Goal: Information Seeking & Learning: Compare options

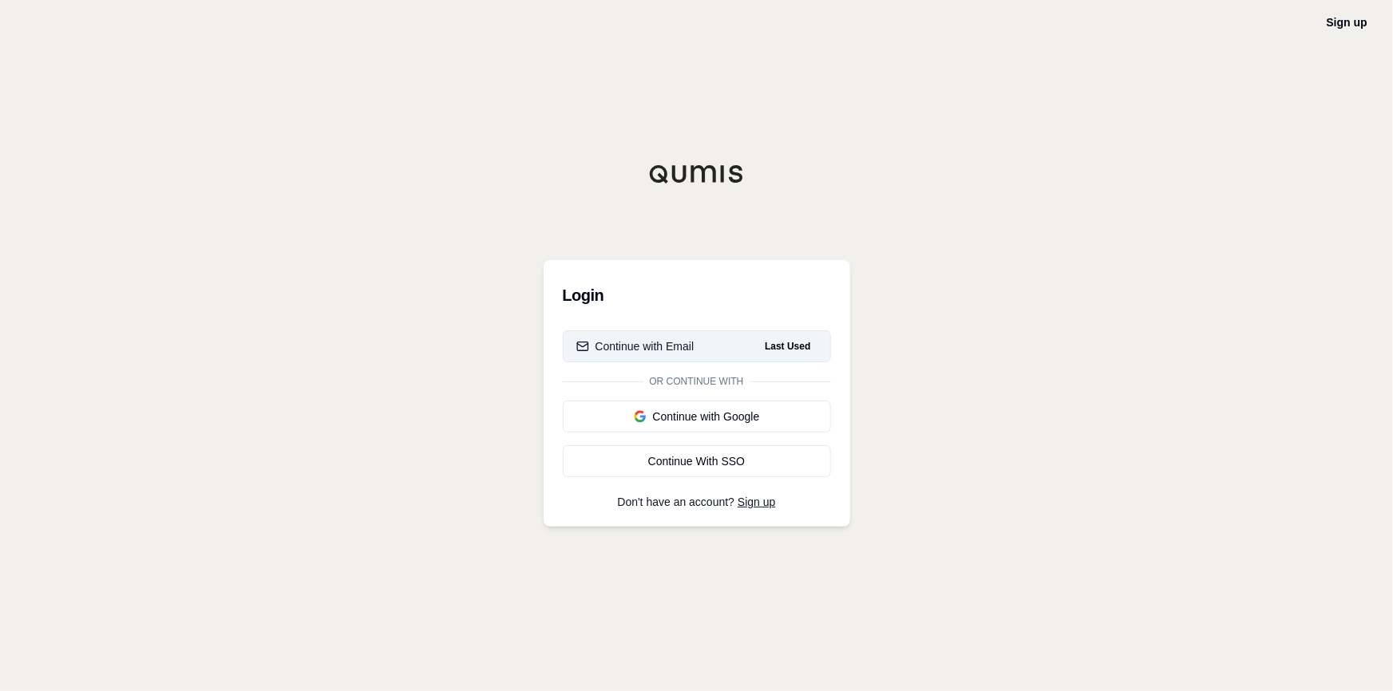
click at [682, 352] on div "Continue with Email" at bounding box center [635, 346] width 118 height 16
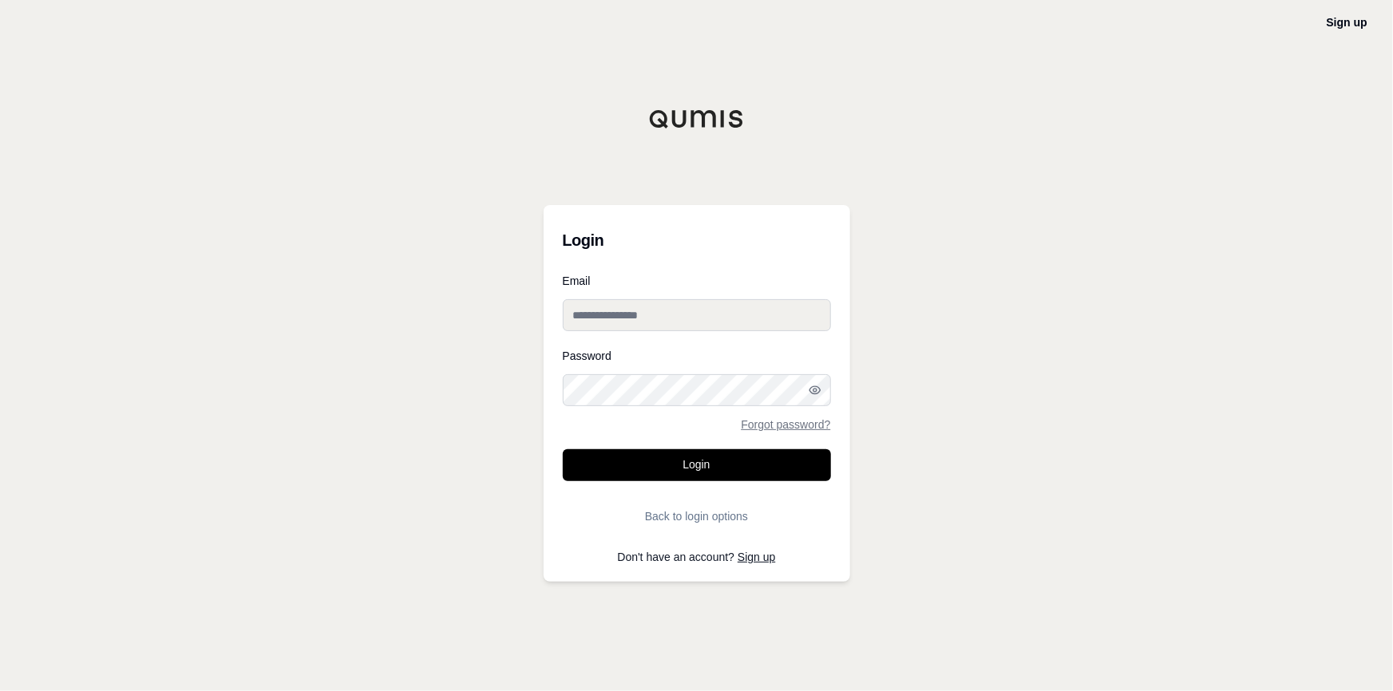
type input "**********"
click at [670, 328] on input "**********" at bounding box center [697, 315] width 268 height 32
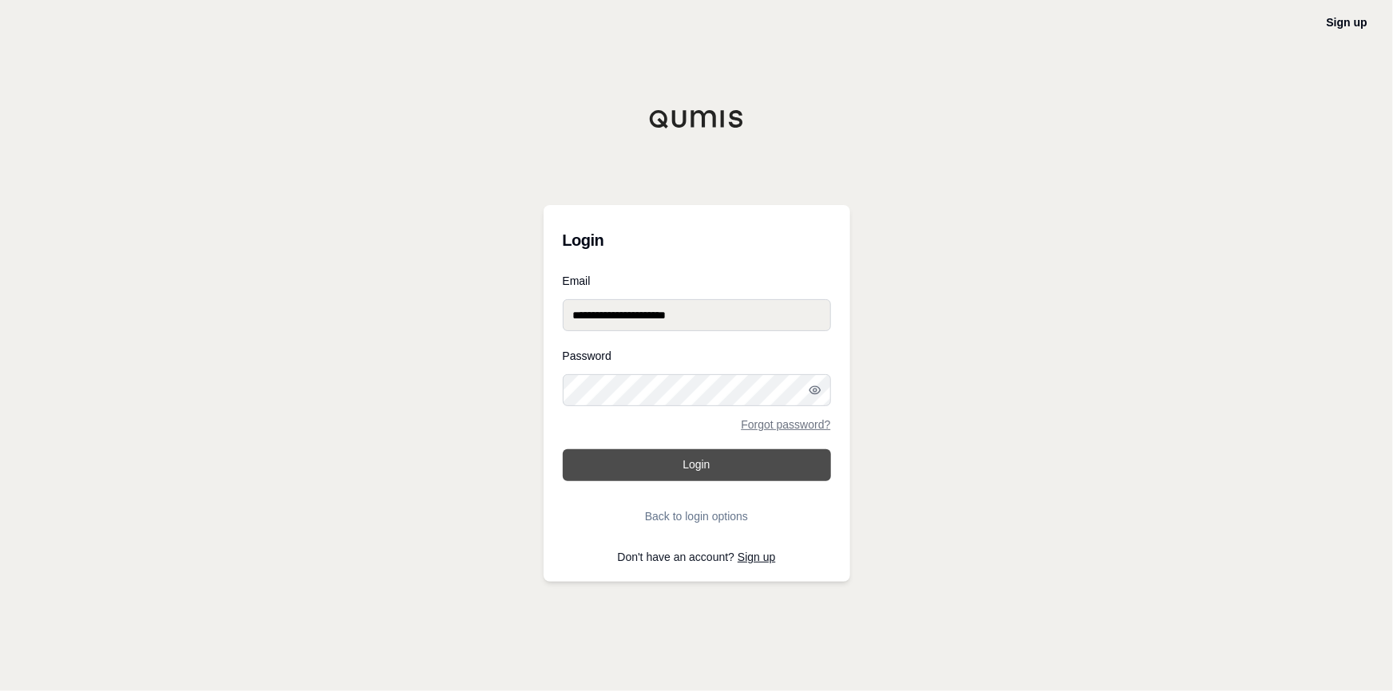
click at [633, 459] on button "Login" at bounding box center [697, 465] width 268 height 32
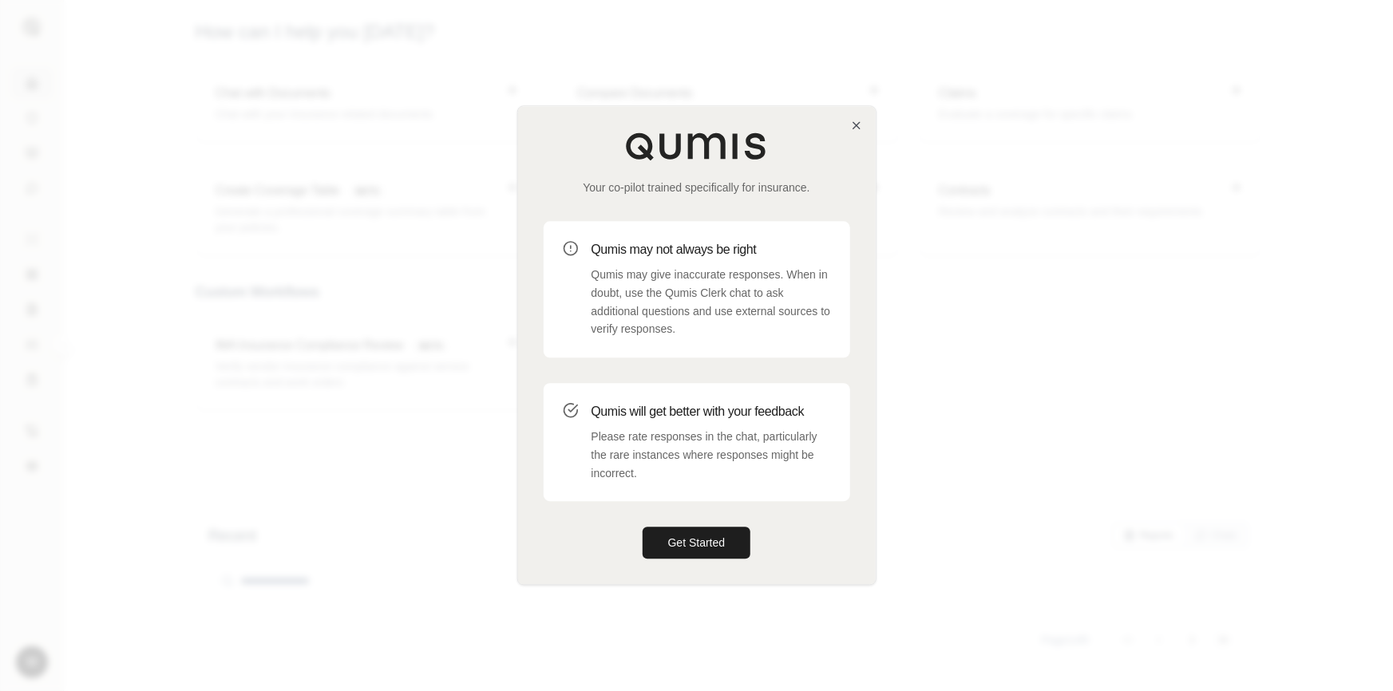
click at [863, 117] on div "Your co-pilot trained specifically for insurance. Qumis may not always be right…" at bounding box center [697, 345] width 358 height 478
click at [860, 123] on icon "button" at bounding box center [856, 125] width 13 height 13
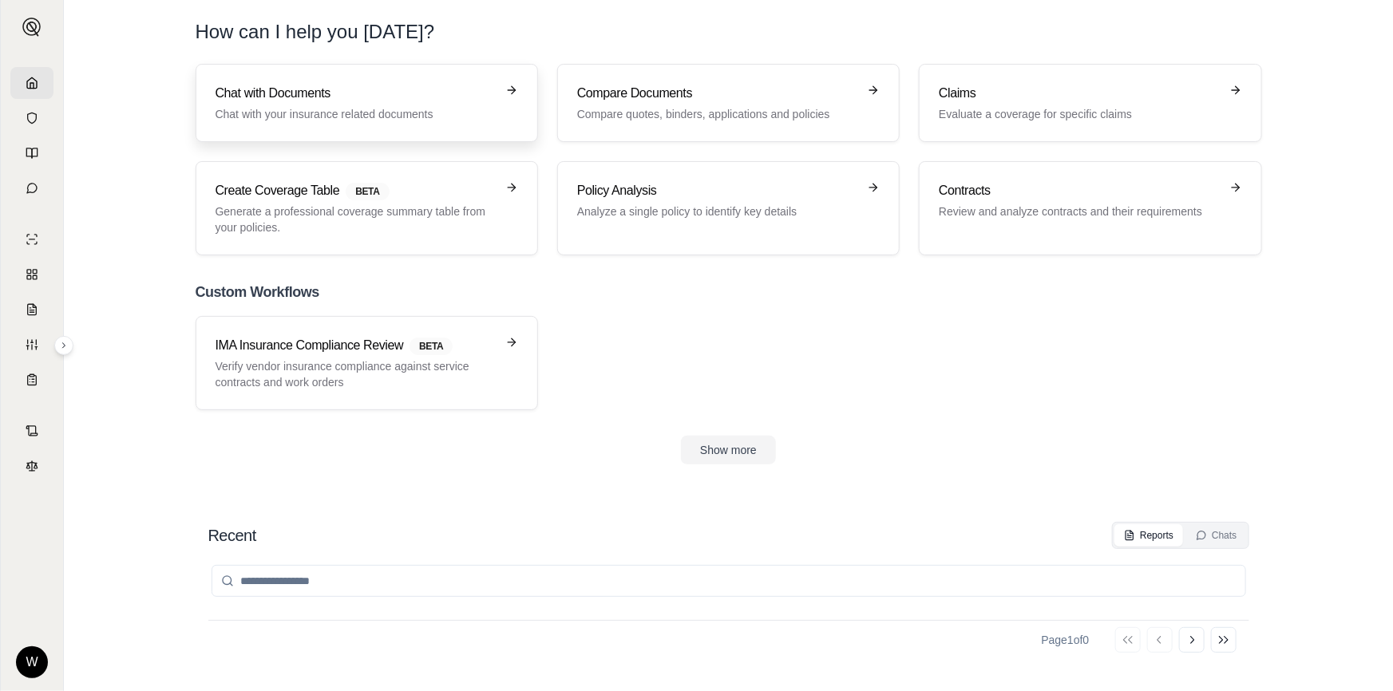
click at [382, 123] on link "Chat with Documents Chat with your insurance related documents" at bounding box center [367, 103] width 342 height 78
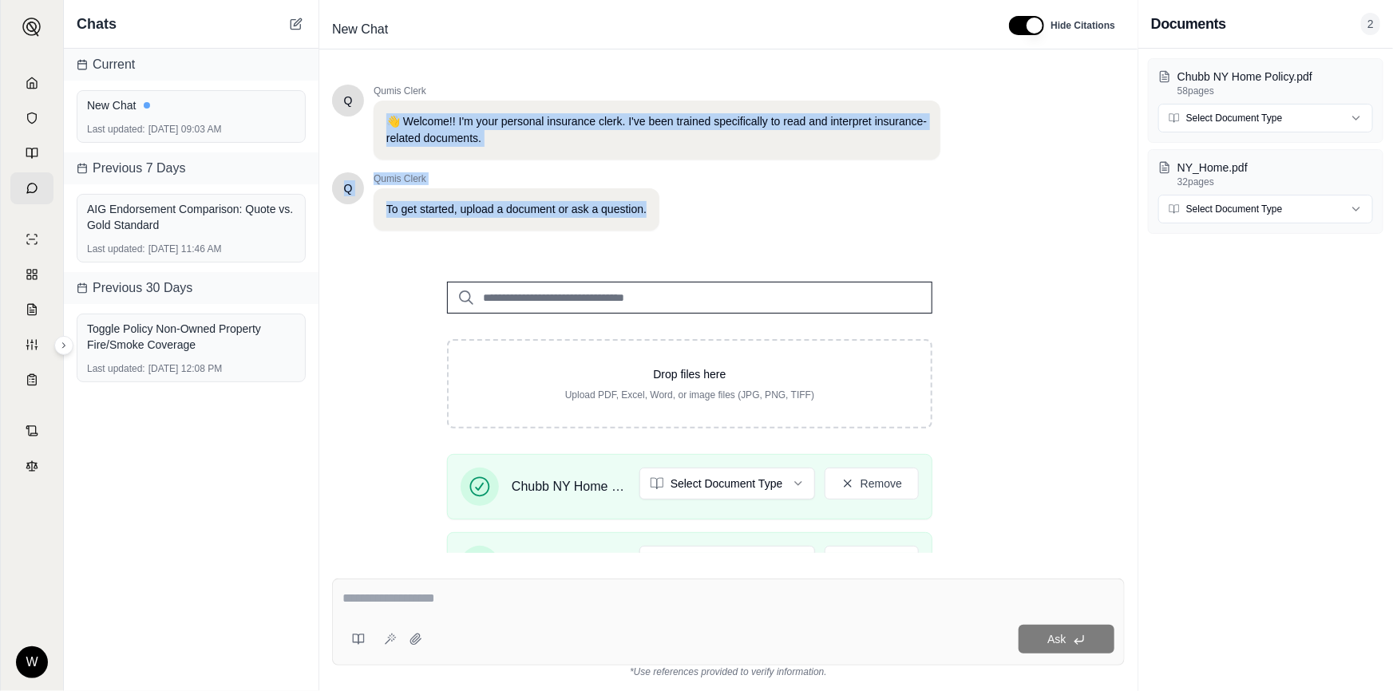
drag, startPoint x: 645, startPoint y: 211, endPoint x: 388, endPoint y: 123, distance: 271.5
click at [388, 123] on div "Q Qumis Clerk 👋 Welcome!! I'm your personal insurance clerk. I've been trained …" at bounding box center [689, 158] width 715 height 146
click at [388, 123] on p "👋 Welcome!! I'm your personal insurance clerk. I've been trained specifically t…" at bounding box center [656, 130] width 541 height 34
drag, startPoint x: 387, startPoint y: 123, endPoint x: 648, endPoint y: 214, distance: 276.3
click at [648, 215] on div "Q Qumis Clerk 👋 Welcome!! I'm your personal insurance clerk. I've been trained …" at bounding box center [689, 158] width 715 height 146
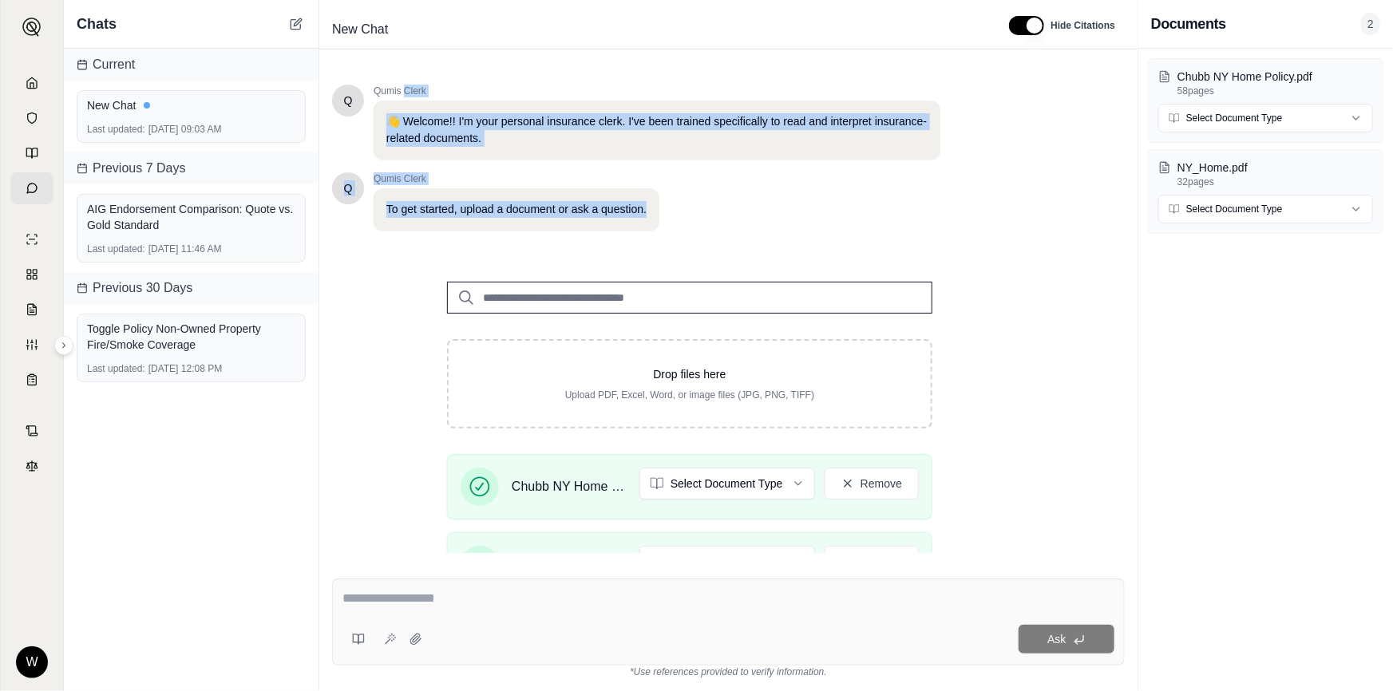
click at [648, 214] on div "To get started, upload a document or ask a question." at bounding box center [516, 209] width 286 height 42
drag, startPoint x: 649, startPoint y: 213, endPoint x: 382, endPoint y: 119, distance: 282.7
click at [382, 119] on div "Q Qumis Clerk 👋 Welcome!! I'm your personal insurance clerk. I've been trained …" at bounding box center [689, 158] width 715 height 146
click at [382, 119] on div "👋 Welcome!! I'm your personal insurance clerk. I've been trained specifically t…" at bounding box center [656, 130] width 567 height 59
drag, startPoint x: 382, startPoint y: 119, endPoint x: 652, endPoint y: 211, distance: 284.9
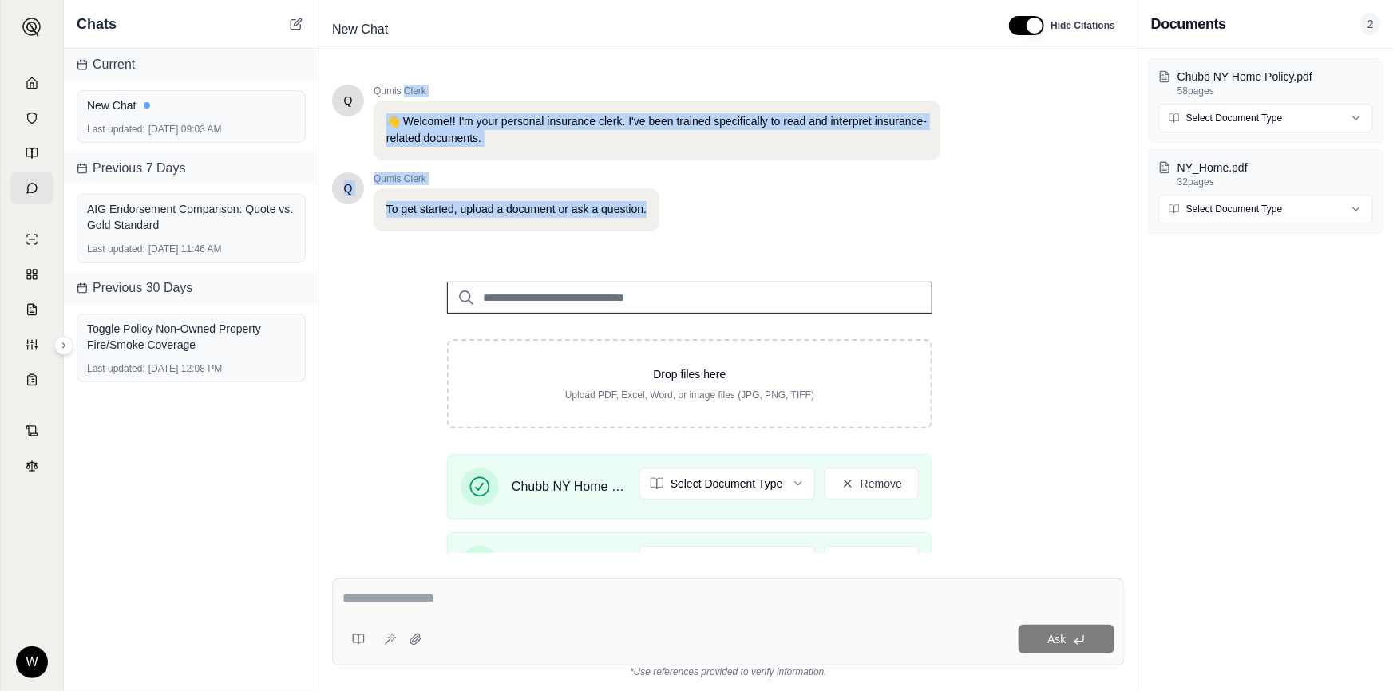
click at [655, 215] on div "Q Qumis Clerk 👋 Welcome!! I'm your personal insurance clerk. I've been trained …" at bounding box center [689, 158] width 715 height 146
click at [651, 211] on div "To get started, upload a document or ask a question." at bounding box center [516, 209] width 286 height 42
drag, startPoint x: 649, startPoint y: 208, endPoint x: 382, endPoint y: 109, distance: 284.6
click at [382, 108] on div "Q Qumis Clerk 👋 Welcome!! I'm your personal insurance clerk. I've been trained …" at bounding box center [689, 158] width 715 height 146
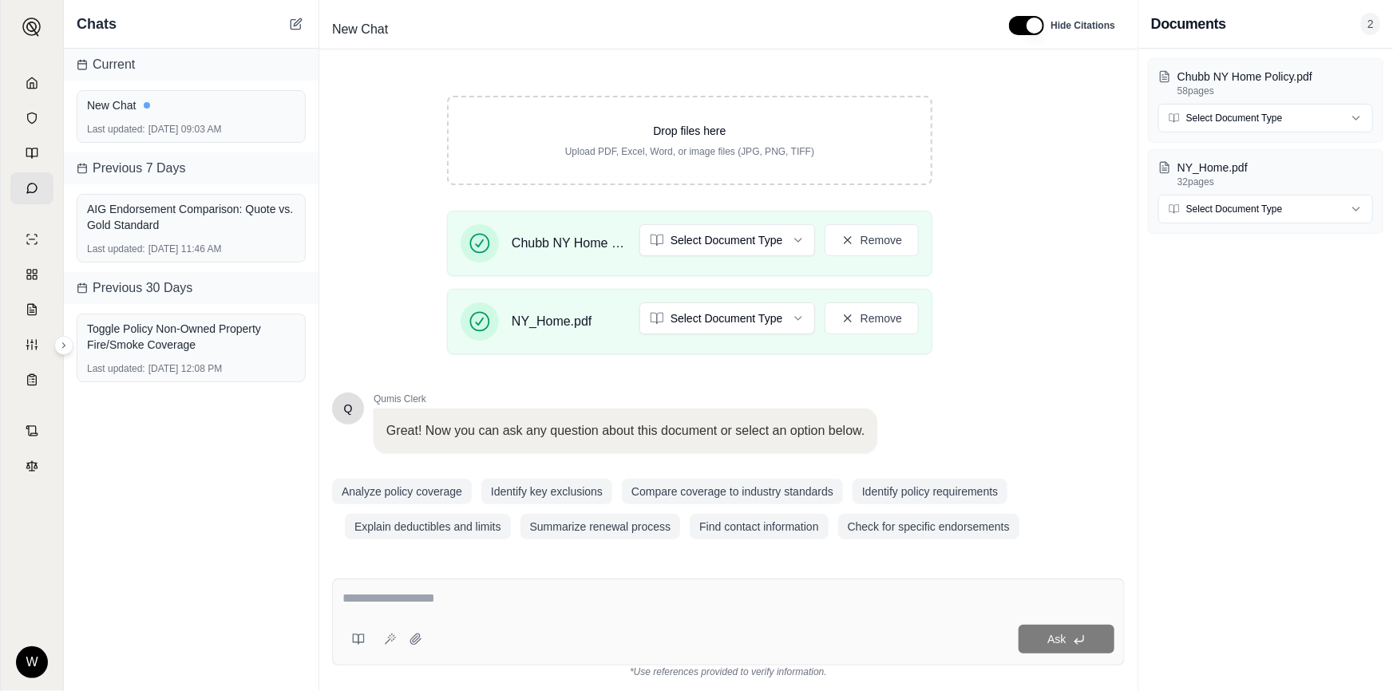
scroll to position [247, 0]
click at [551, 617] on div "Ask" at bounding box center [728, 622] width 792 height 87
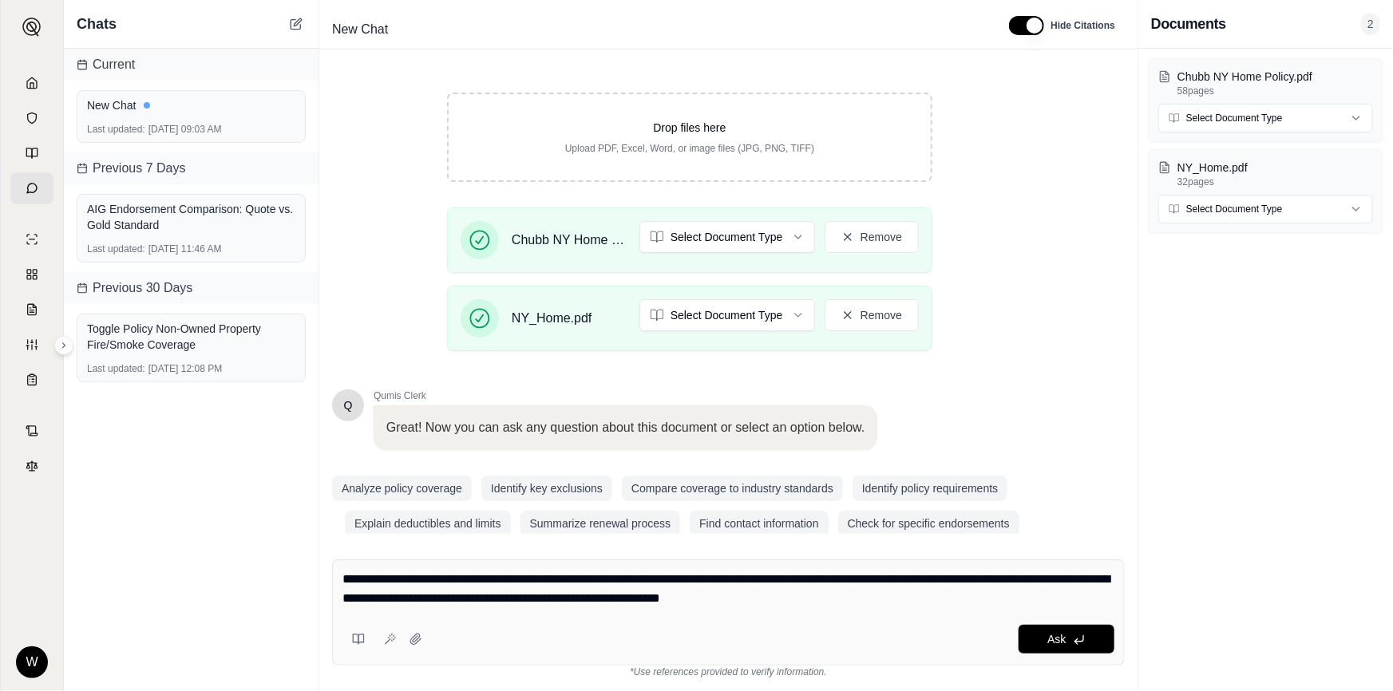
click at [930, 598] on textarea "**********" at bounding box center [728, 589] width 772 height 38
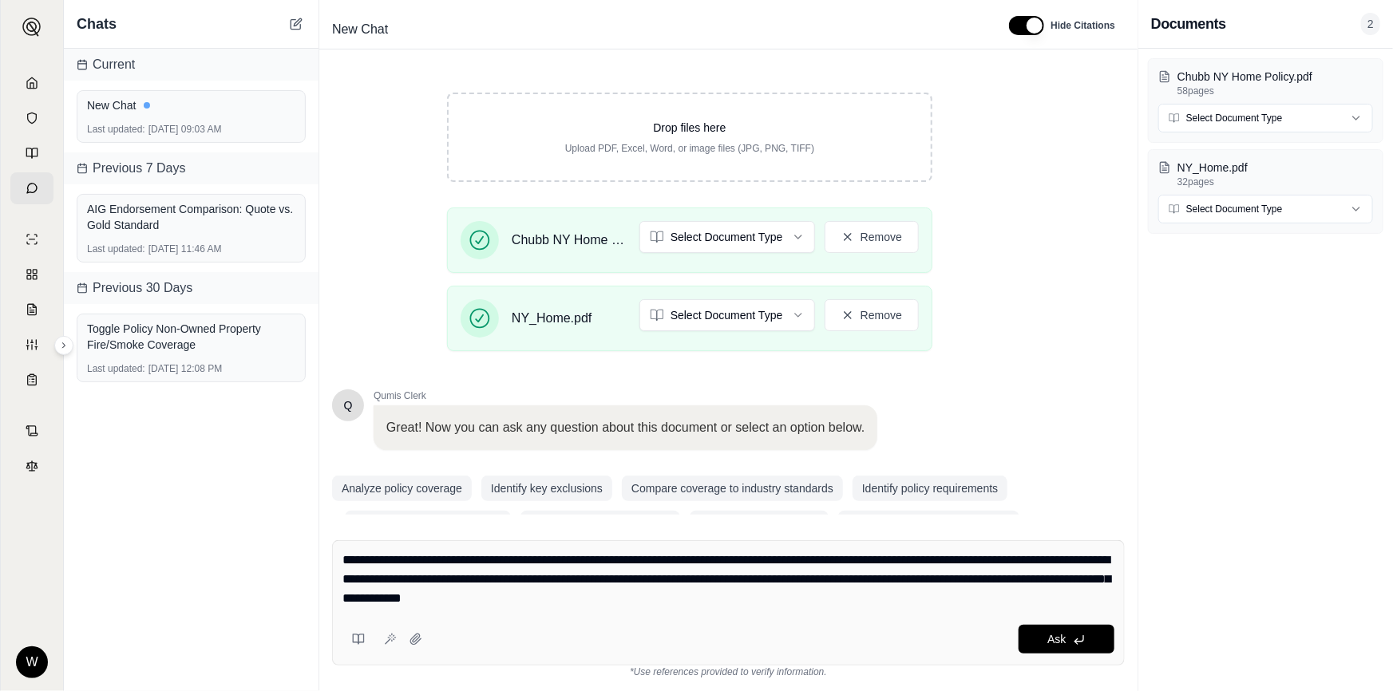
click at [553, 579] on textarea "**********" at bounding box center [728, 579] width 772 height 57
click at [406, 599] on textarea "**********" at bounding box center [728, 579] width 772 height 57
drag, startPoint x: 685, startPoint y: 599, endPoint x: 714, endPoint y: 600, distance: 28.8
click at [714, 600] on textarea "**********" at bounding box center [728, 579] width 772 height 57
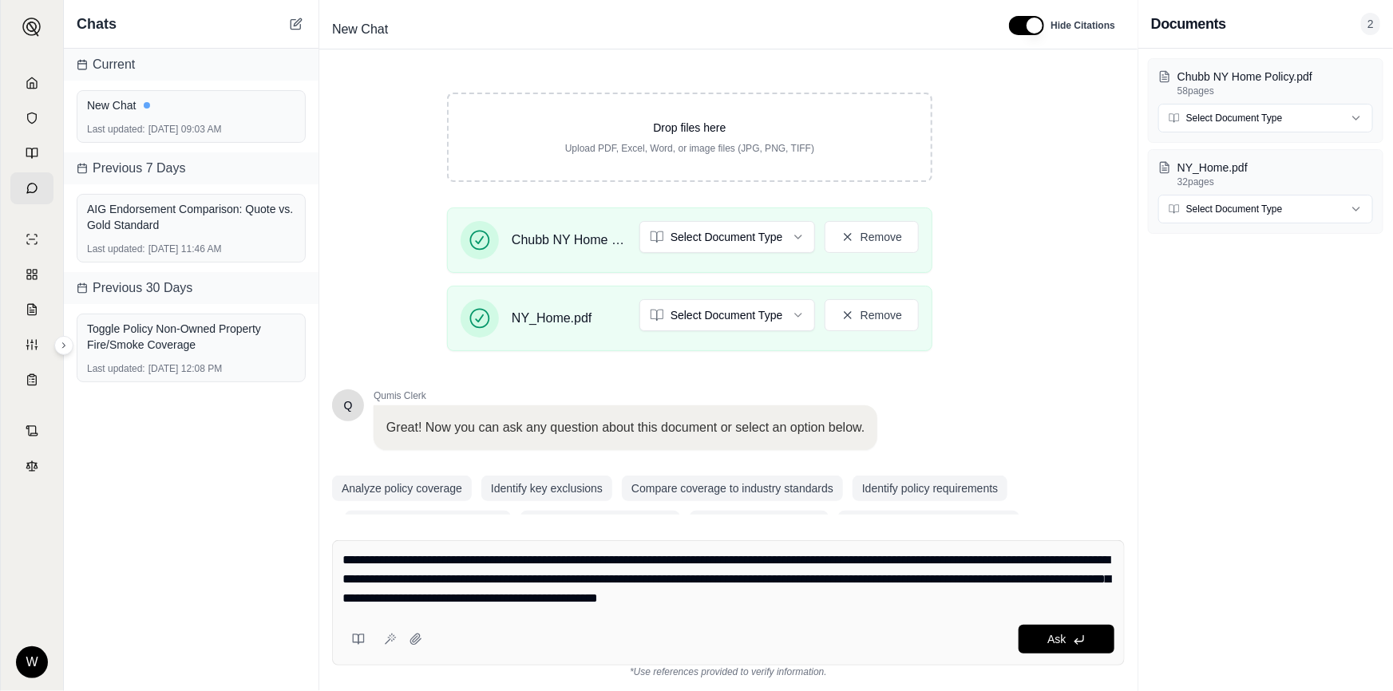
click at [971, 600] on textarea "**********" at bounding box center [728, 579] width 772 height 57
click at [981, 599] on textarea "**********" at bounding box center [728, 579] width 772 height 57
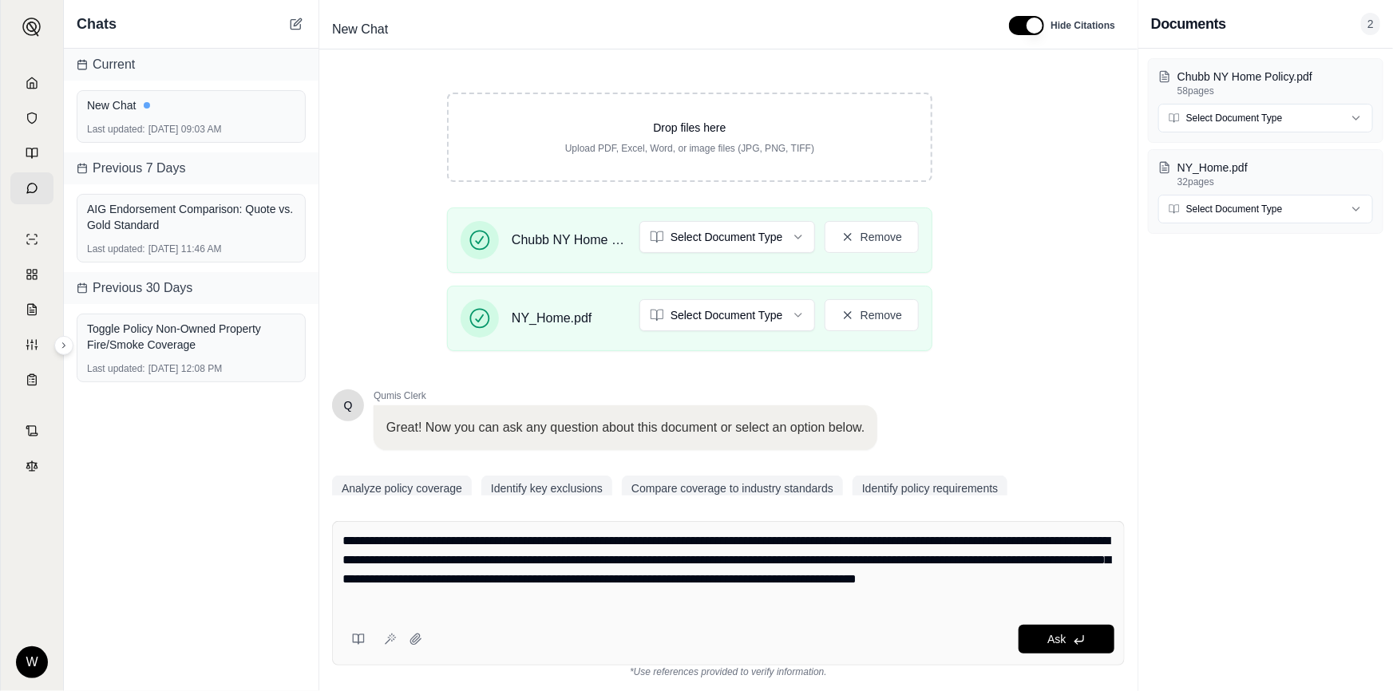
type textarea "**********"
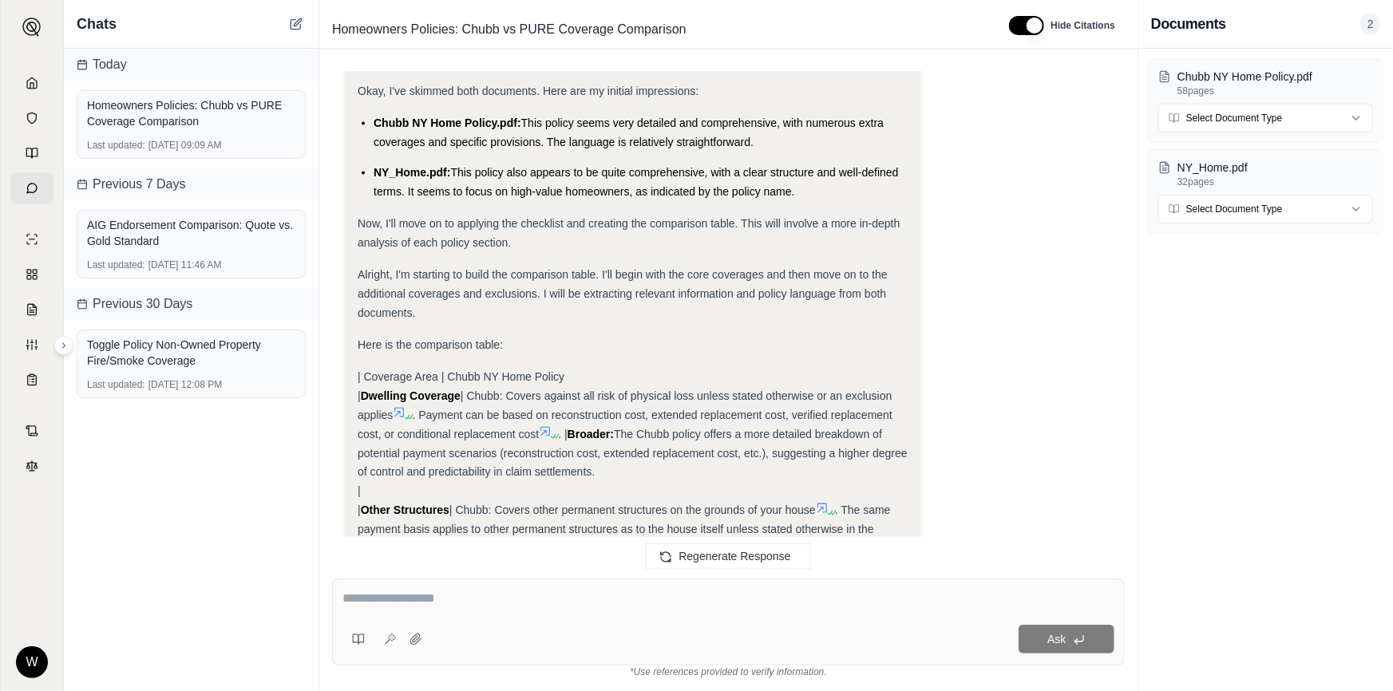
scroll to position [1246, 0]
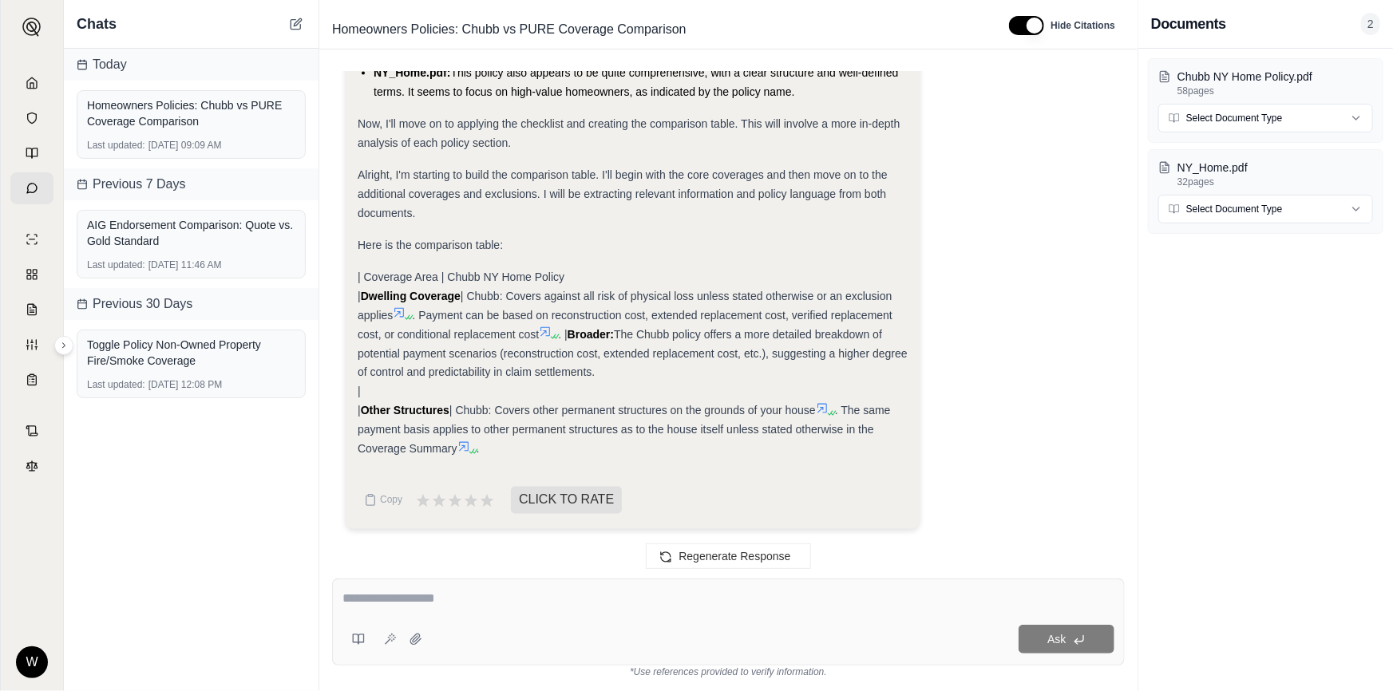
click at [433, 591] on textarea at bounding box center [728, 598] width 772 height 19
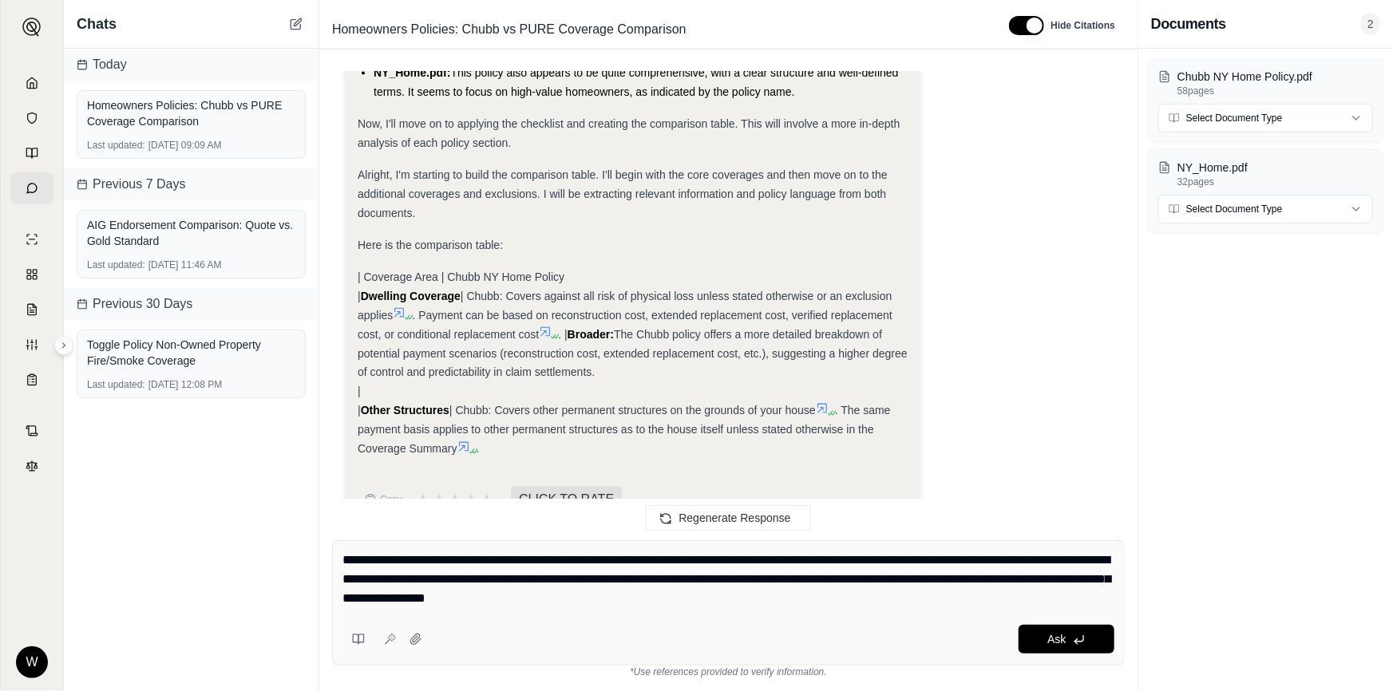
click at [486, 605] on textarea "**********" at bounding box center [728, 579] width 772 height 57
click at [733, 604] on textarea "**********" at bounding box center [728, 579] width 772 height 57
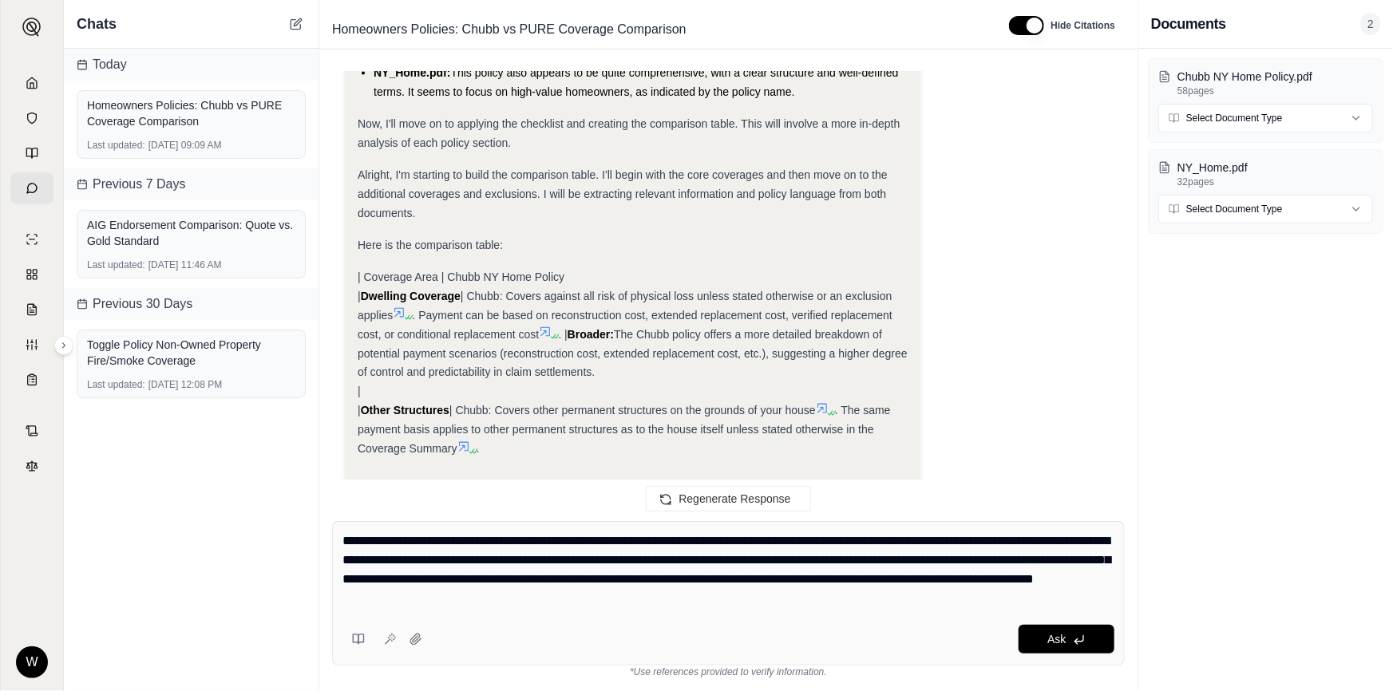
type textarea "**********"
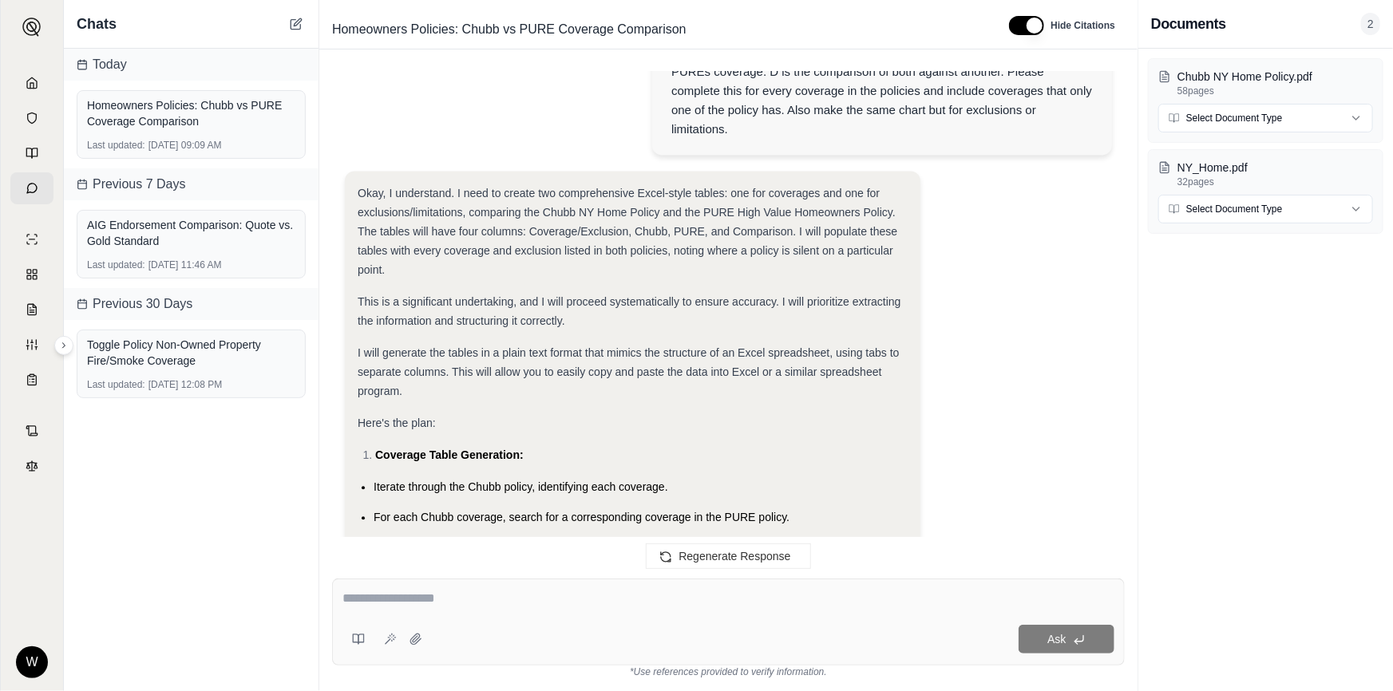
scroll to position [1785, 0]
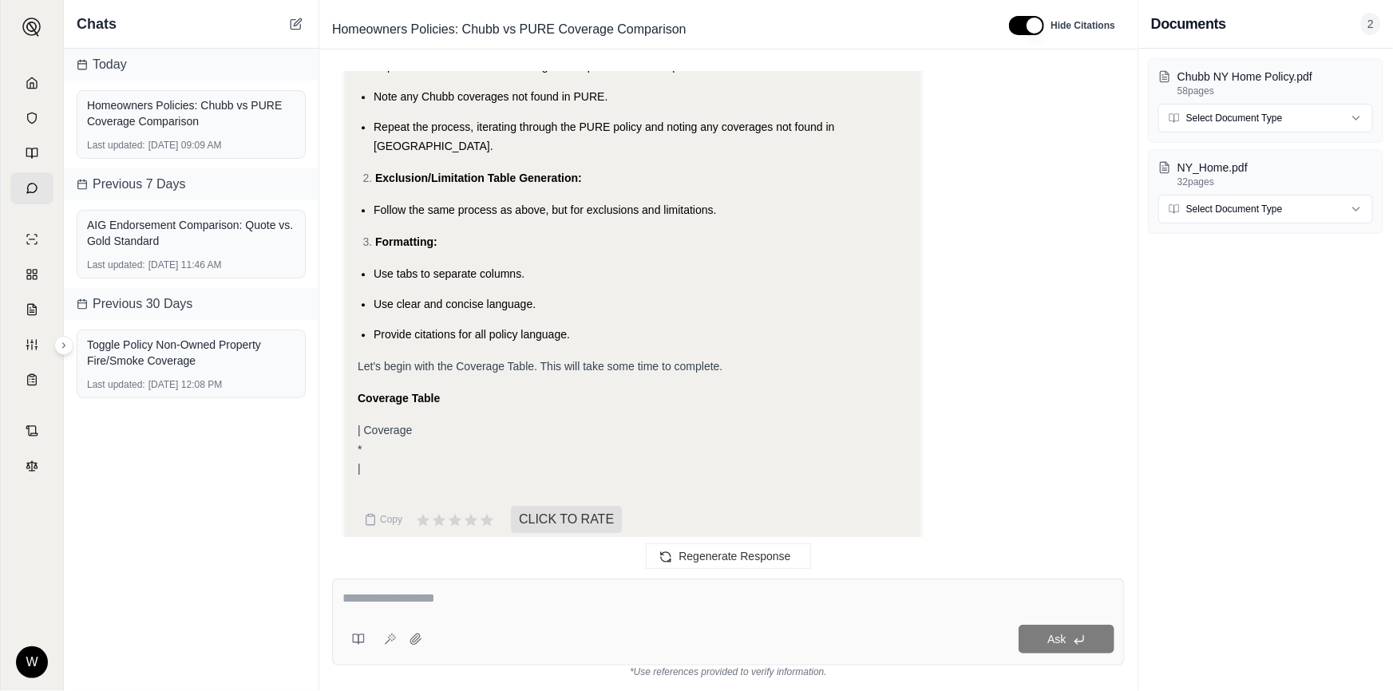
click at [489, 389] on div "Coverage Table" at bounding box center [633, 398] width 550 height 19
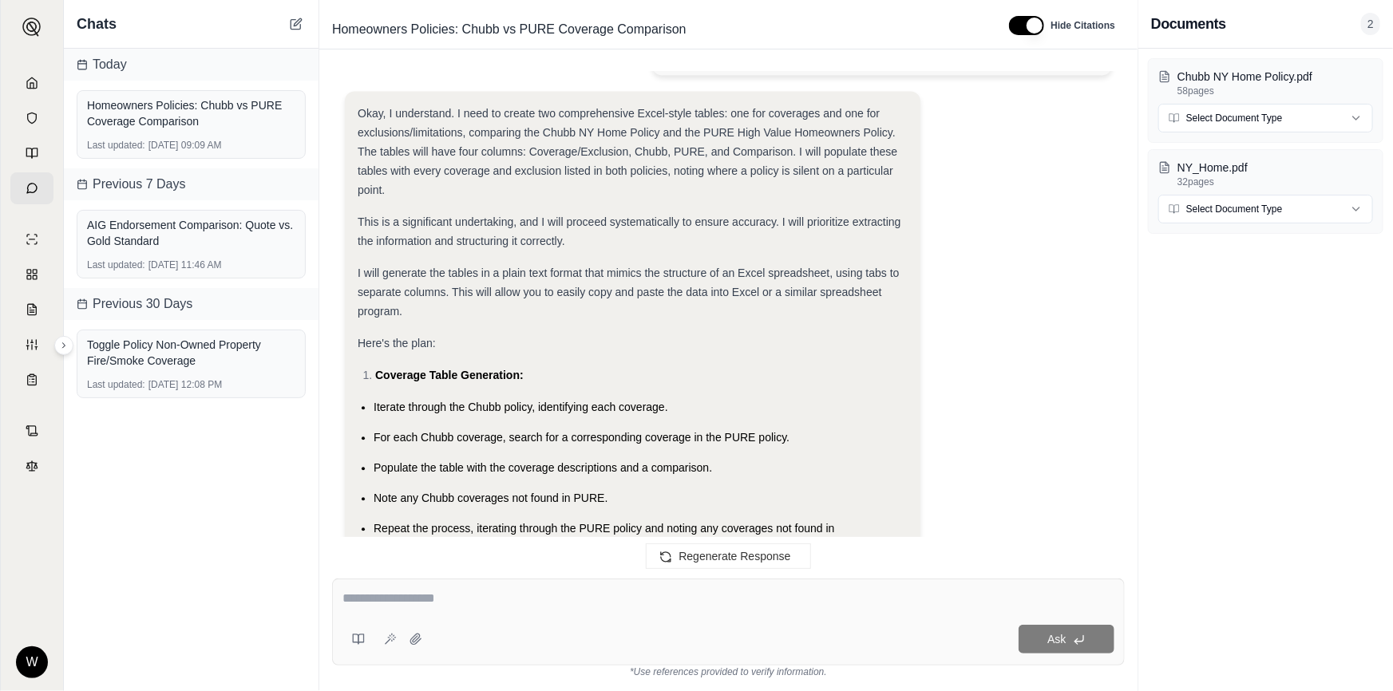
scroll to position [1858, 0]
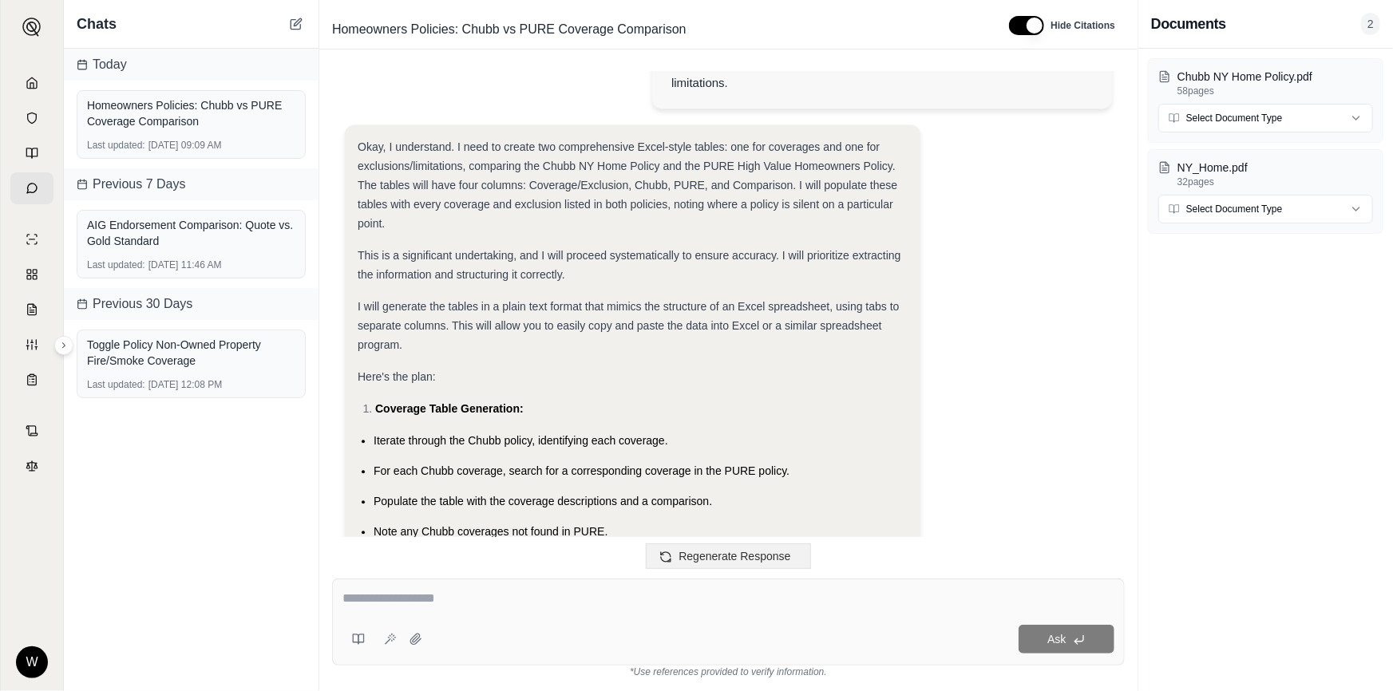
click at [768, 567] on button "Regenerate Response" at bounding box center [728, 556] width 164 height 26
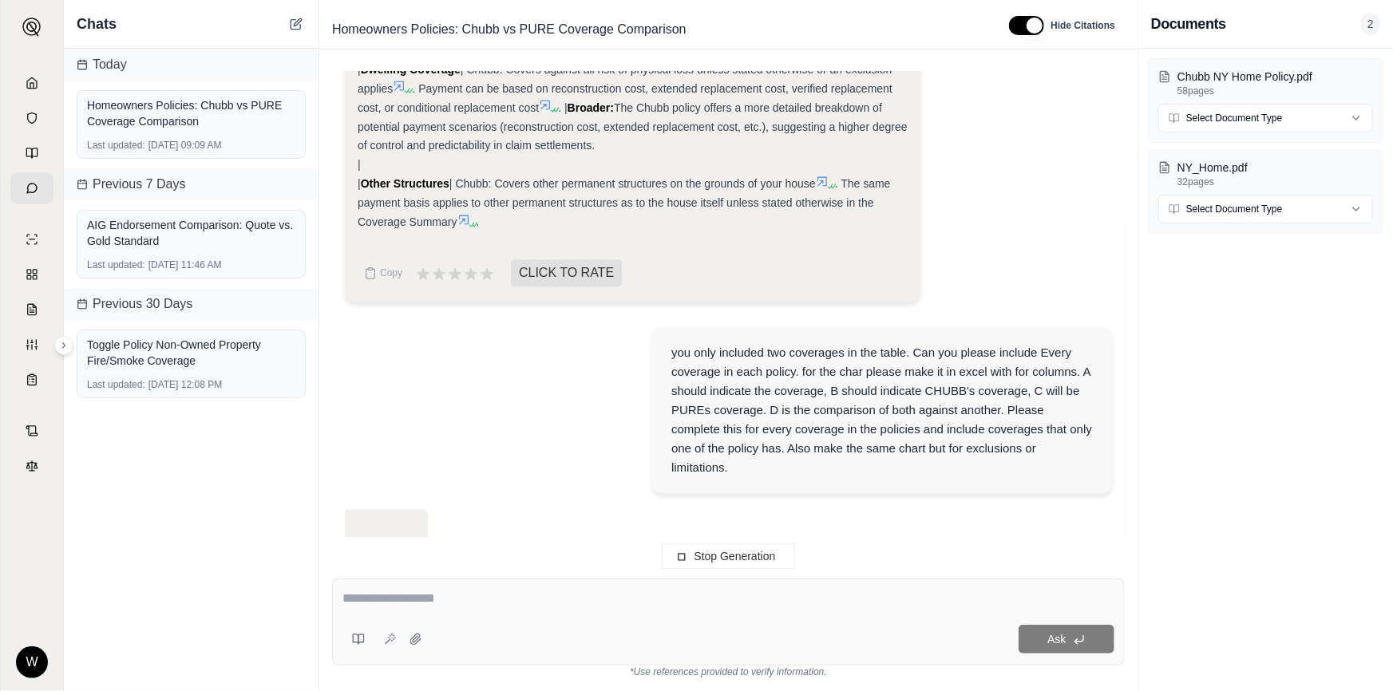
scroll to position [1532, 0]
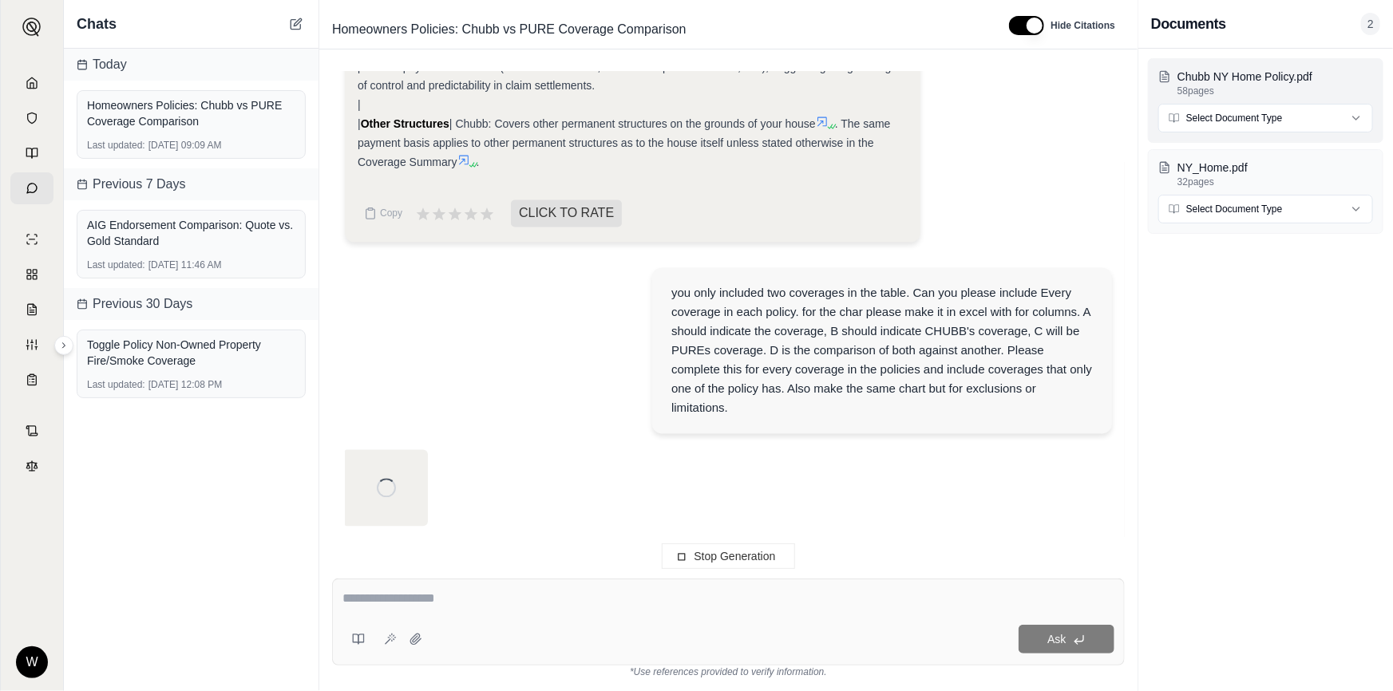
click at [1207, 121] on html "W Chats [DATE] Homeowners Policies: Chubb vs PURE Coverage Comparison Last upda…" at bounding box center [696, 345] width 1393 height 691
click at [1222, 205] on html "W Chats [DATE] Homeowners Policies: Chubb vs PURE Coverage Comparison Last upda…" at bounding box center [696, 345] width 1393 height 691
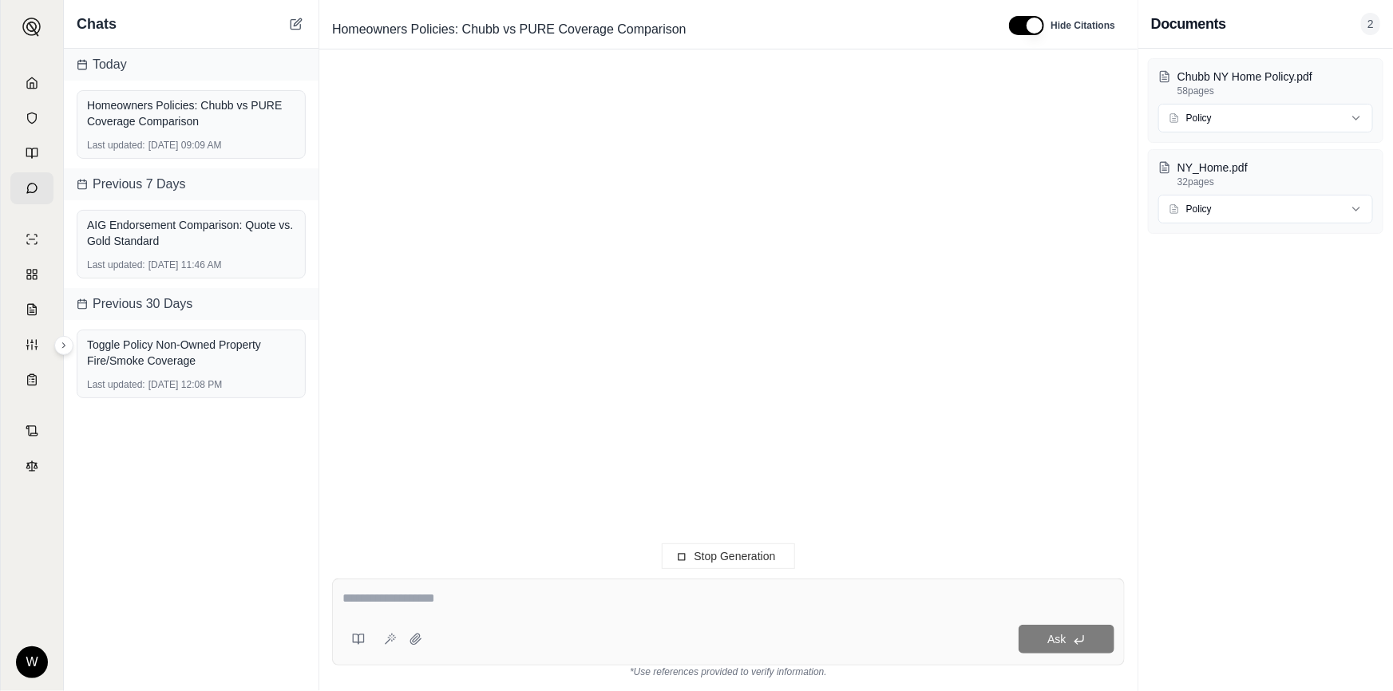
scroll to position [0, 0]
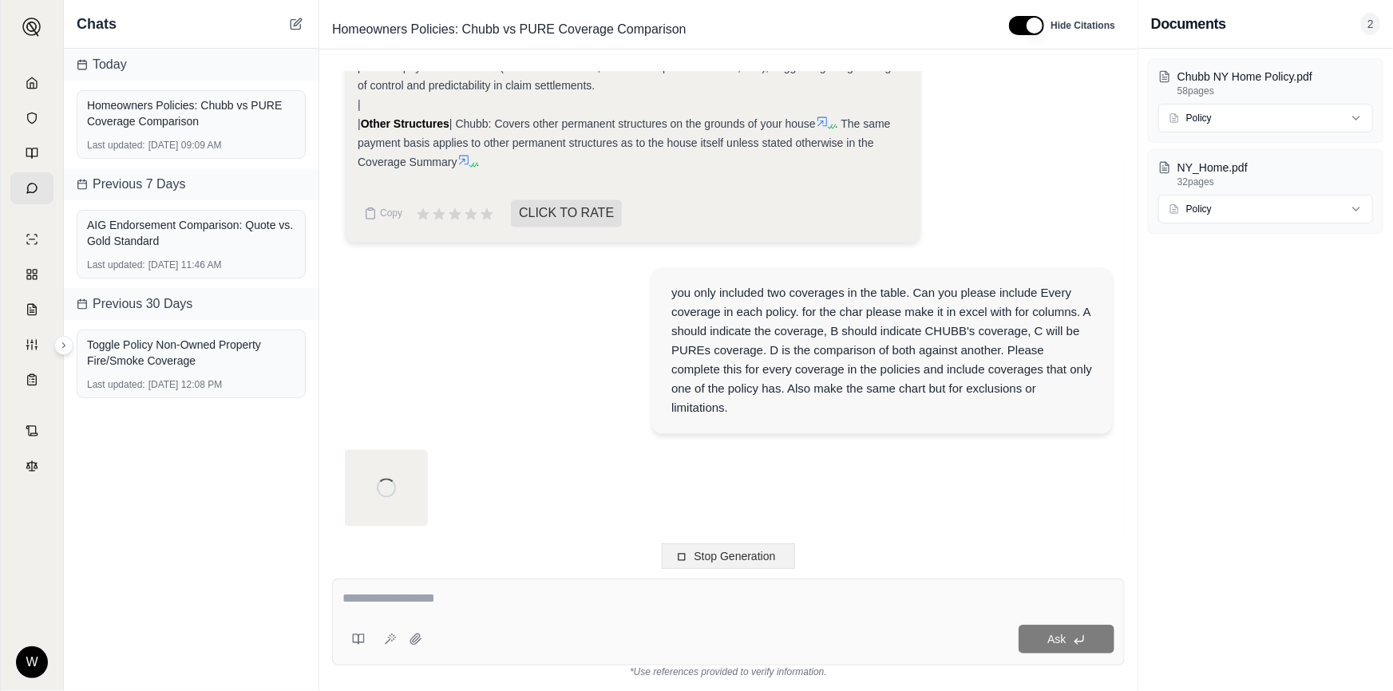
click at [713, 555] on span "Stop Generation" at bounding box center [734, 556] width 81 height 13
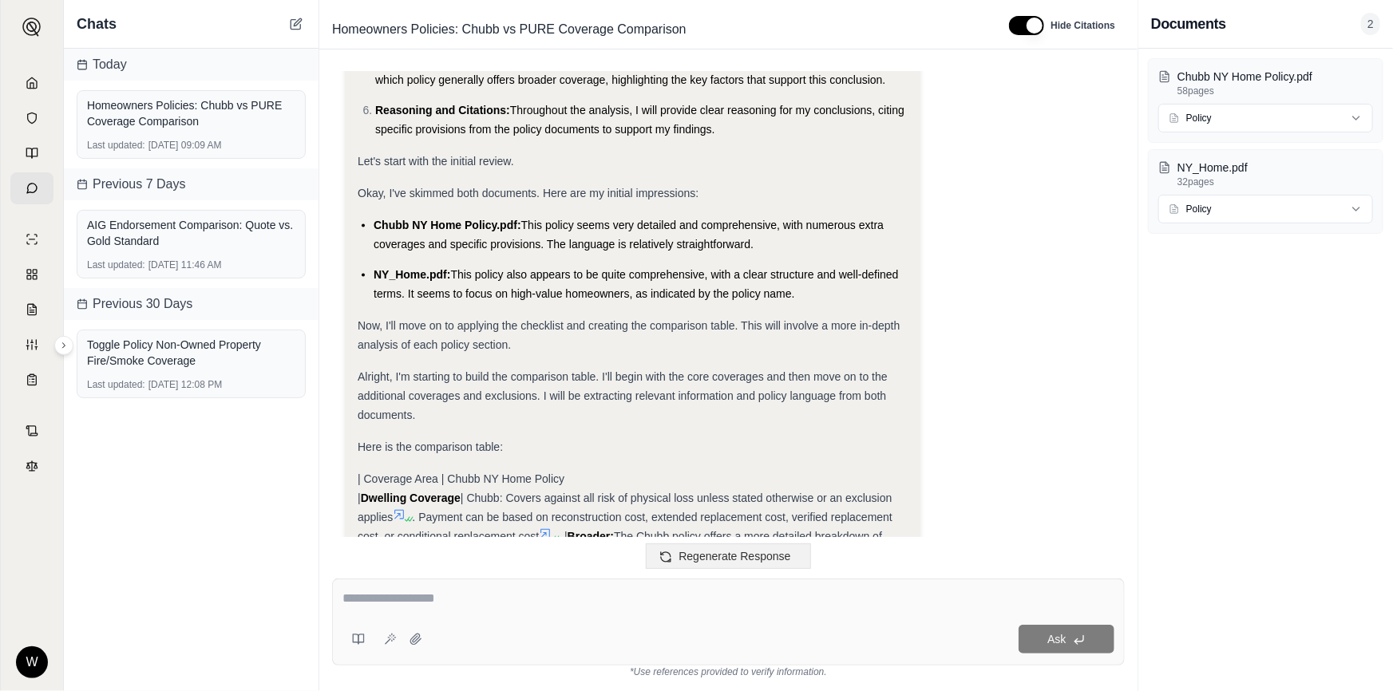
scroll to position [1246, 0]
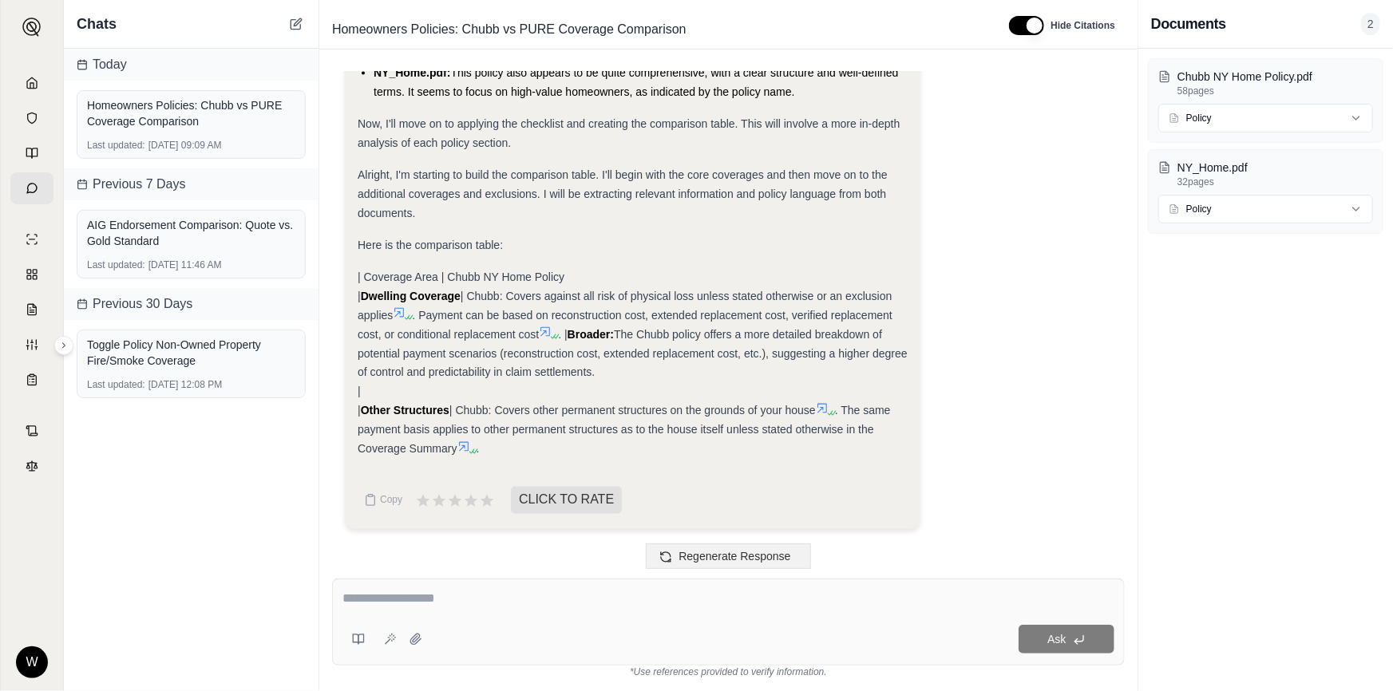
click at [743, 557] on span "Regenerate Response" at bounding box center [734, 556] width 112 height 13
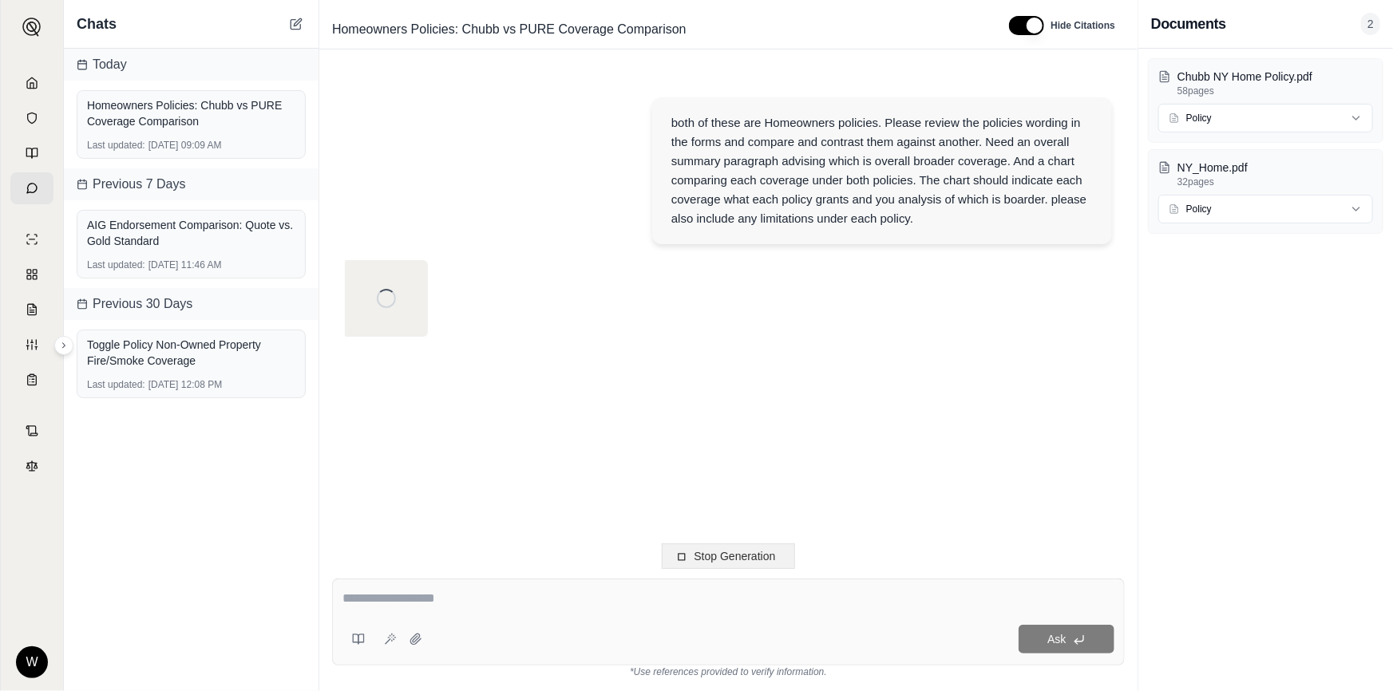
scroll to position [0, 0]
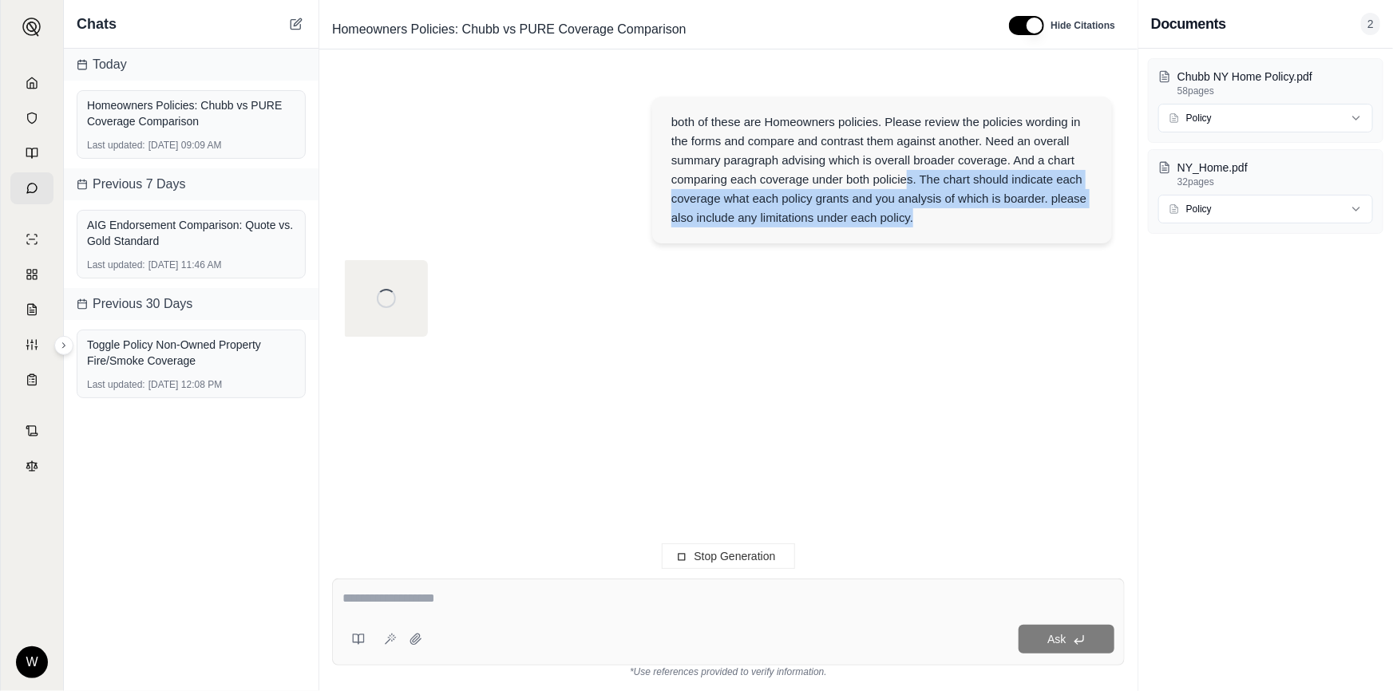
drag, startPoint x: 916, startPoint y: 219, endPoint x: 906, endPoint y: 176, distance: 44.3
click at [906, 176] on div "both of these are Homeowners policies. Please review the policies wording in th…" at bounding box center [881, 170] width 421 height 115
drag, startPoint x: 906, startPoint y: 176, endPoint x: 935, endPoint y: 216, distance: 49.6
click at [935, 216] on div "both of these are Homeowners policies. Please review the policies wording in th…" at bounding box center [881, 170] width 421 height 115
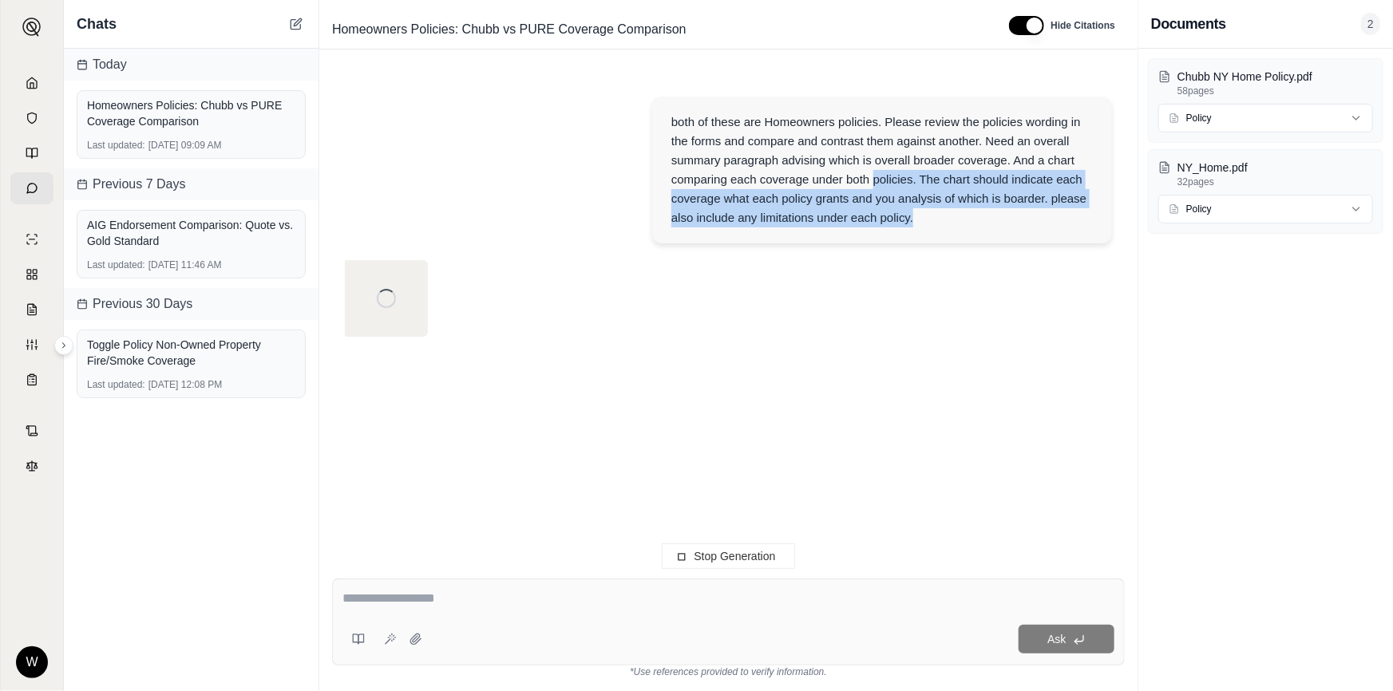
click at [935, 216] on div "both of these are Homeowners policies. Please review the policies wording in th…" at bounding box center [881, 170] width 421 height 115
drag, startPoint x: 935, startPoint y: 216, endPoint x: 839, endPoint y: 173, distance: 105.0
click at [839, 173] on div "both of these are Homeowners policies. Please review the policies wording in th…" at bounding box center [881, 170] width 421 height 115
drag, startPoint x: 839, startPoint y: 173, endPoint x: 899, endPoint y: 215, distance: 73.3
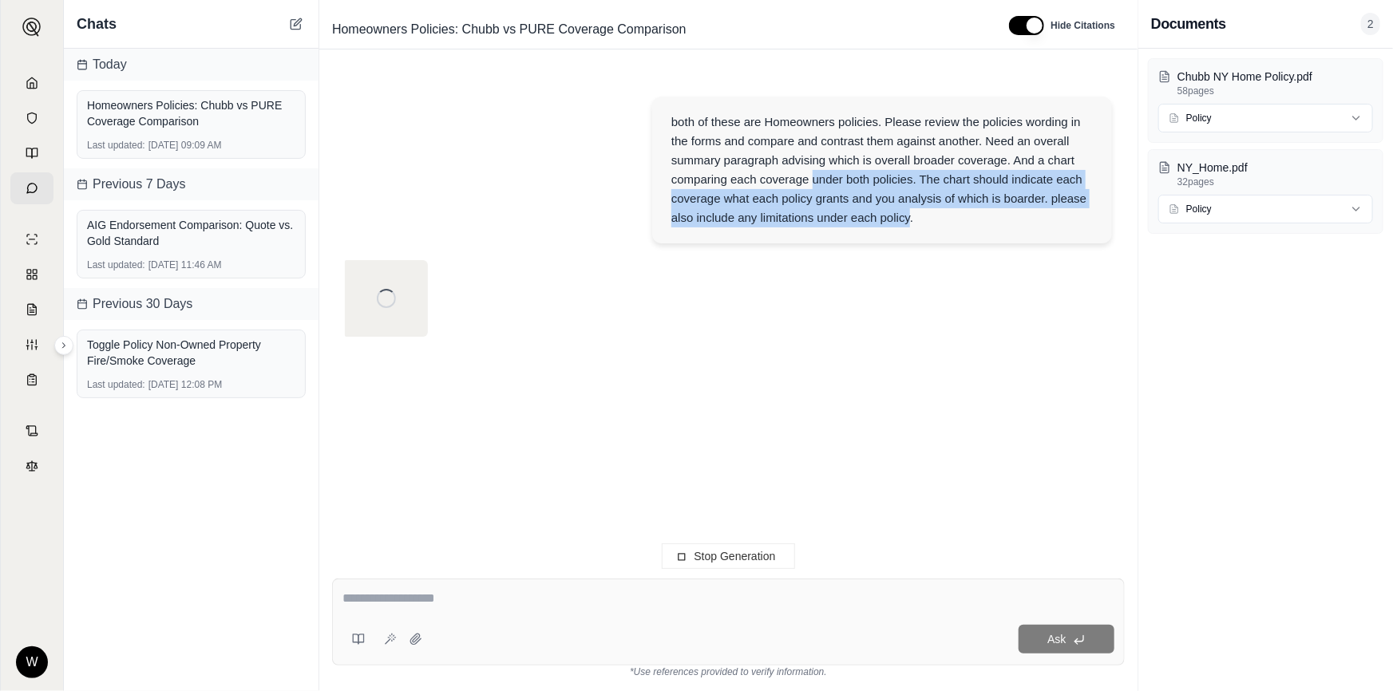
click at [899, 215] on div "both of these are Homeowners policies. Please review the policies wording in th…" at bounding box center [881, 170] width 421 height 115
drag, startPoint x: 899, startPoint y: 215, endPoint x: 854, endPoint y: 160, distance: 71.4
click at [854, 161] on div "both of these are Homeowners policies. Please review the policies wording in th…" at bounding box center [881, 170] width 421 height 115
click at [854, 160] on div "both of these are Homeowners policies. Please review the policies wording in th…" at bounding box center [881, 170] width 421 height 115
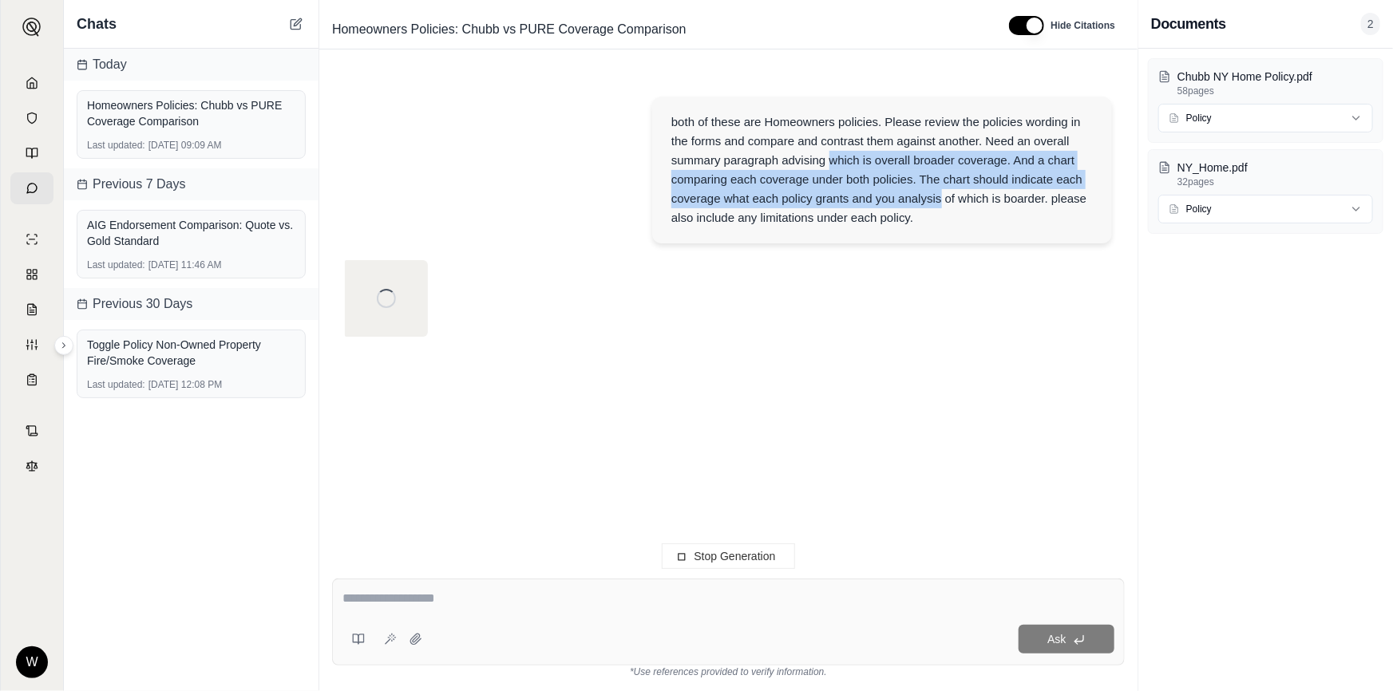
drag, startPoint x: 854, startPoint y: 160, endPoint x: 898, endPoint y: 207, distance: 63.8
click at [898, 207] on div "both of these are Homeowners policies. Please review the policies wording in th…" at bounding box center [881, 170] width 421 height 115
drag, startPoint x: 898, startPoint y: 207, endPoint x: 842, endPoint y: 160, distance: 73.1
click at [843, 160] on div "both of these are Homeowners policies. Please review the policies wording in th…" at bounding box center [881, 170] width 421 height 115
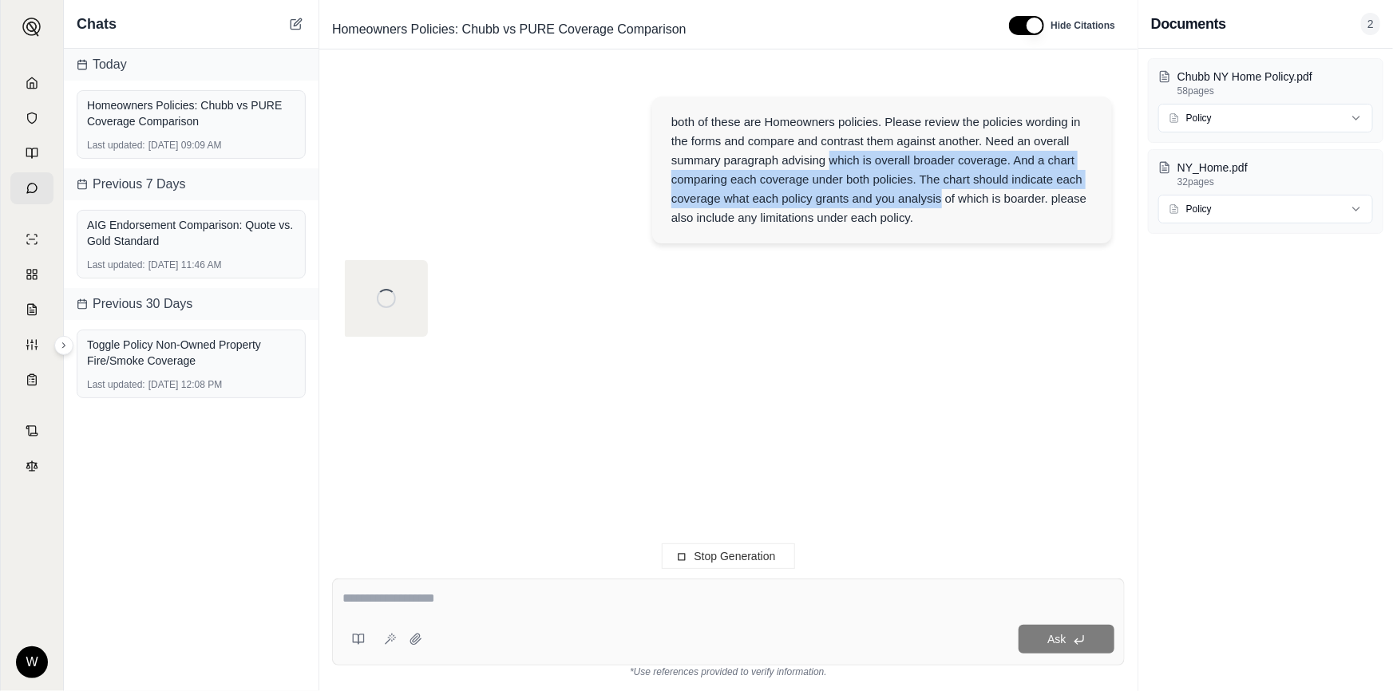
click at [842, 160] on div "both of these are Homeowners policies. Please review the policies wording in th…" at bounding box center [881, 170] width 421 height 115
drag, startPoint x: 842, startPoint y: 160, endPoint x: 885, endPoint y: 200, distance: 59.3
click at [885, 200] on div "both of these are Homeowners policies. Please review the policies wording in th…" at bounding box center [881, 170] width 421 height 115
drag, startPoint x: 885, startPoint y: 200, endPoint x: 826, endPoint y: 137, distance: 86.4
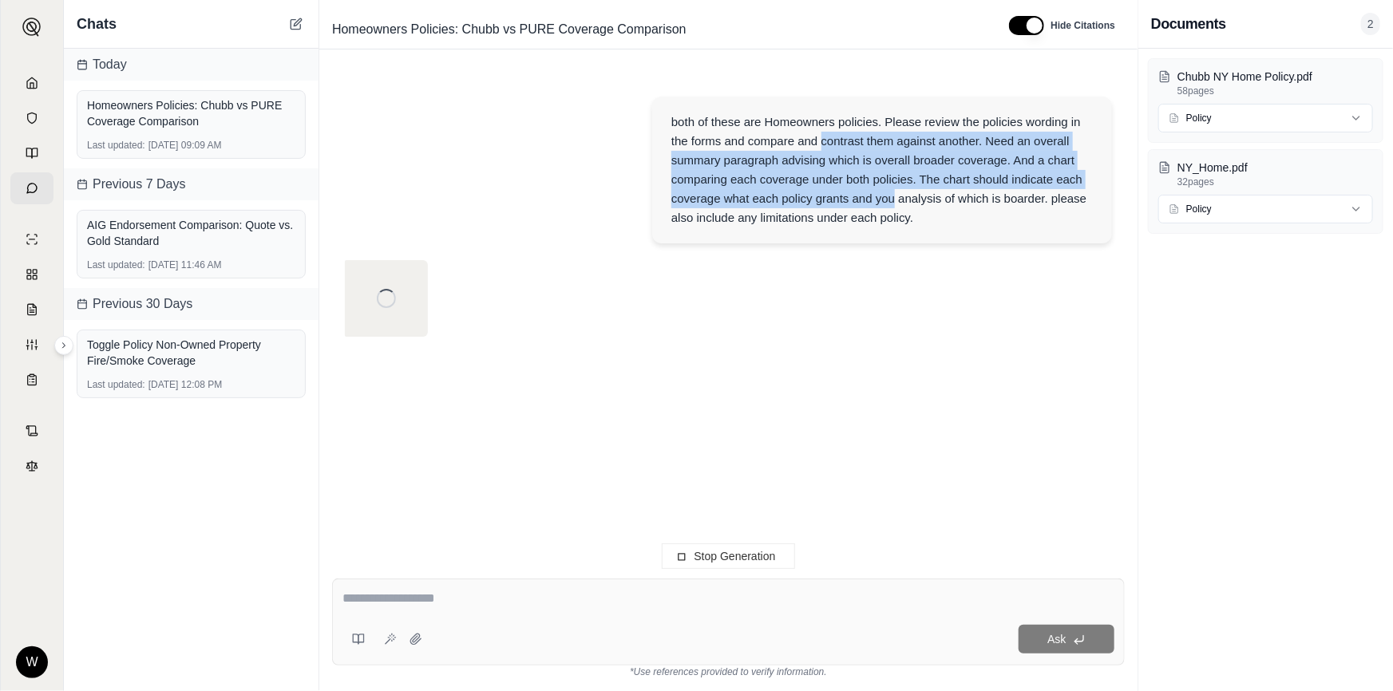
click at [826, 139] on div "both of these are Homeowners policies. Please review the policies wording in th…" at bounding box center [881, 170] width 421 height 115
click at [826, 137] on div "both of these are Homeowners policies. Please review the policies wording in th…" at bounding box center [881, 170] width 421 height 115
drag, startPoint x: 829, startPoint y: 138, endPoint x: 880, endPoint y: 190, distance: 72.8
click at [880, 190] on div "both of these are Homeowners policies. Please review the policies wording in th…" at bounding box center [881, 170] width 421 height 115
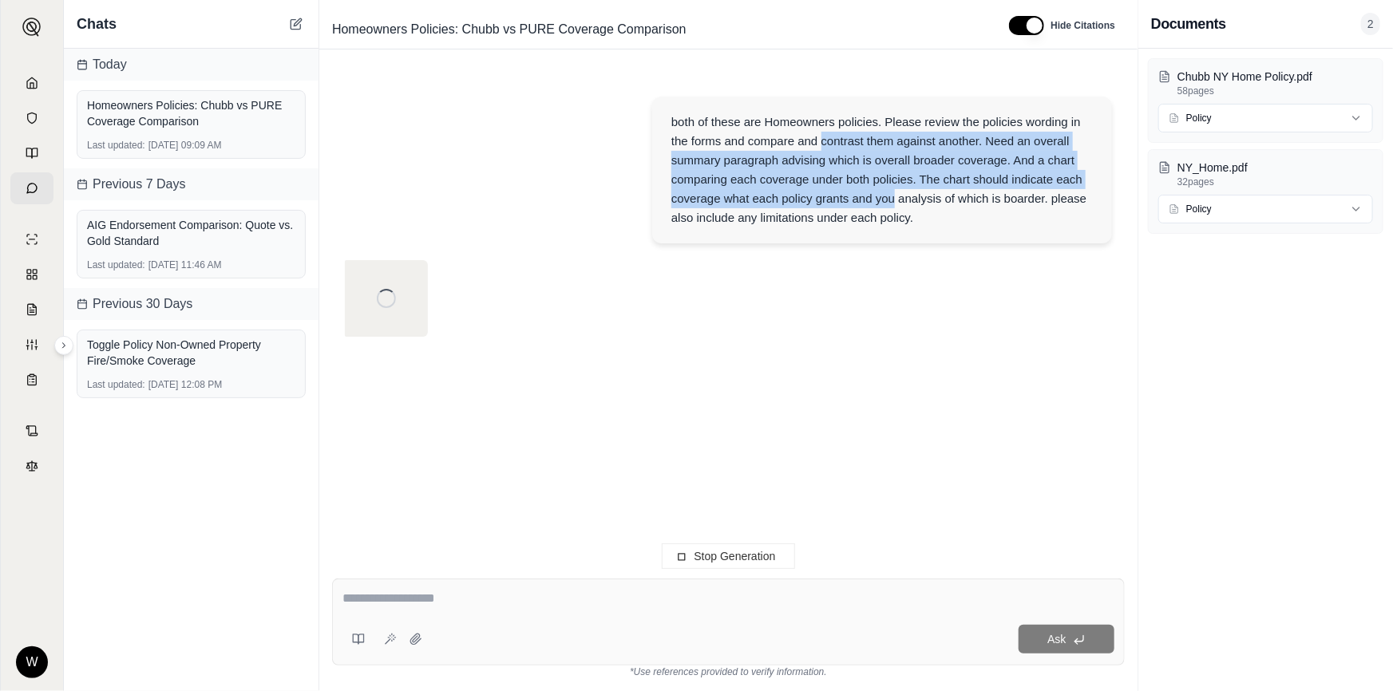
drag, startPoint x: 880, startPoint y: 190, endPoint x: 838, endPoint y: 143, distance: 63.3
click at [838, 144] on div "both of these are Homeowners policies. Please review the policies wording in th…" at bounding box center [881, 170] width 421 height 115
click at [838, 143] on div "both of these are Homeowners policies. Please review the policies wording in th…" at bounding box center [881, 170] width 421 height 115
drag, startPoint x: 838, startPoint y: 143, endPoint x: 907, endPoint y: 192, distance: 84.6
click at [907, 192] on div "both of these are Homeowners policies. Please review the policies wording in th…" at bounding box center [881, 170] width 421 height 115
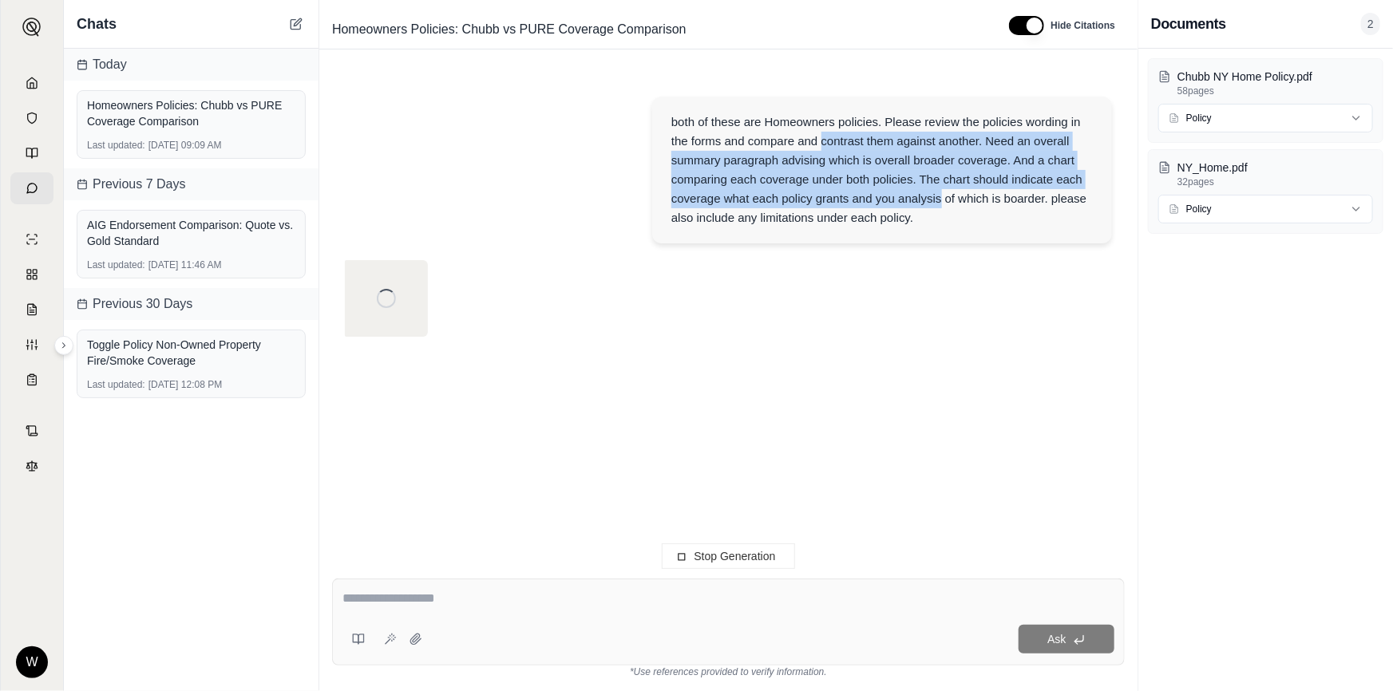
click at [907, 192] on div "both of these are Homeowners policies. Please review the policies wording in th…" at bounding box center [881, 170] width 421 height 115
drag, startPoint x: 907, startPoint y: 192, endPoint x: 838, endPoint y: 140, distance: 86.0
click at [838, 140] on div "both of these are Homeowners policies. Please review the policies wording in th…" at bounding box center [881, 170] width 421 height 115
click at [836, 138] on div "both of these are Homeowners policies. Please review the policies wording in th…" at bounding box center [881, 170] width 421 height 115
drag, startPoint x: 836, startPoint y: 138, endPoint x: 903, endPoint y: 197, distance: 89.3
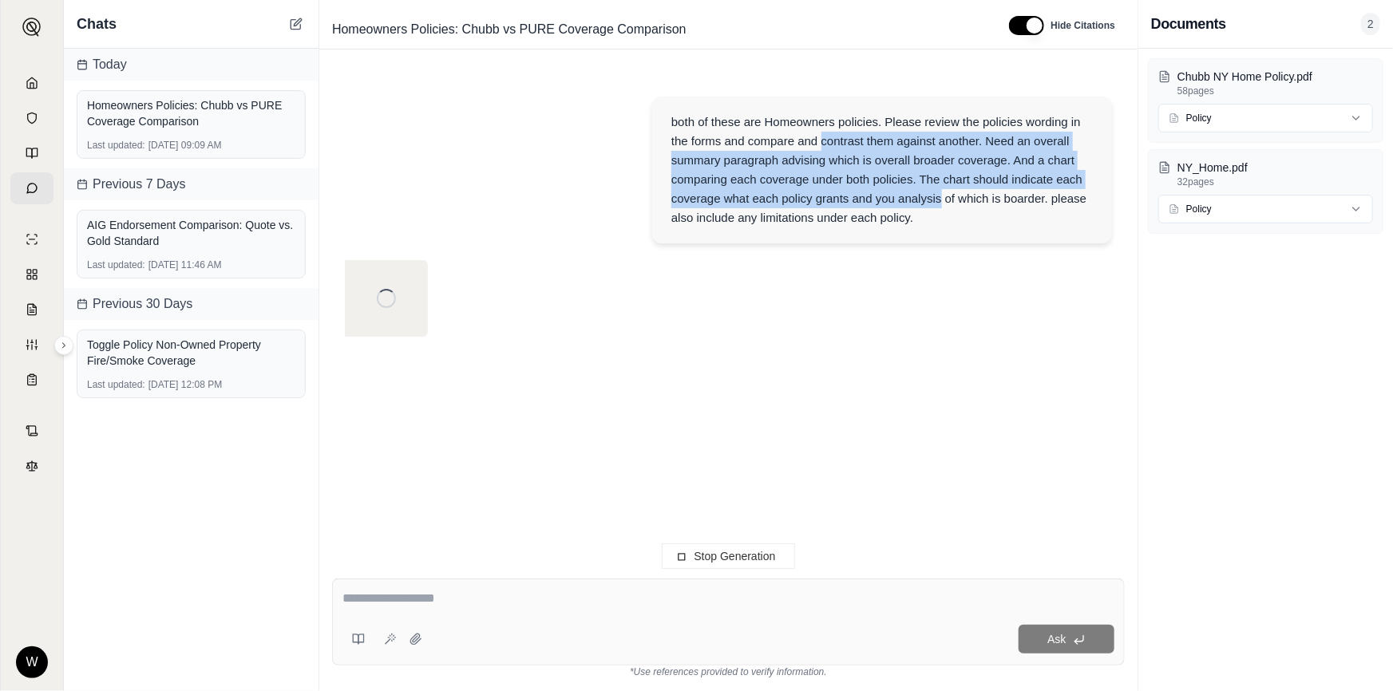
click at [903, 197] on div "both of these are Homeowners policies. Please review the policies wording in th…" at bounding box center [881, 170] width 421 height 115
drag, startPoint x: 903, startPoint y: 197, endPoint x: 833, endPoint y: 136, distance: 92.8
click at [835, 138] on div "both of these are Homeowners policies. Please review the policies wording in th…" at bounding box center [881, 170] width 421 height 115
click at [833, 136] on div "both of these are Homeowners policies. Please review the policies wording in th…" at bounding box center [881, 170] width 421 height 115
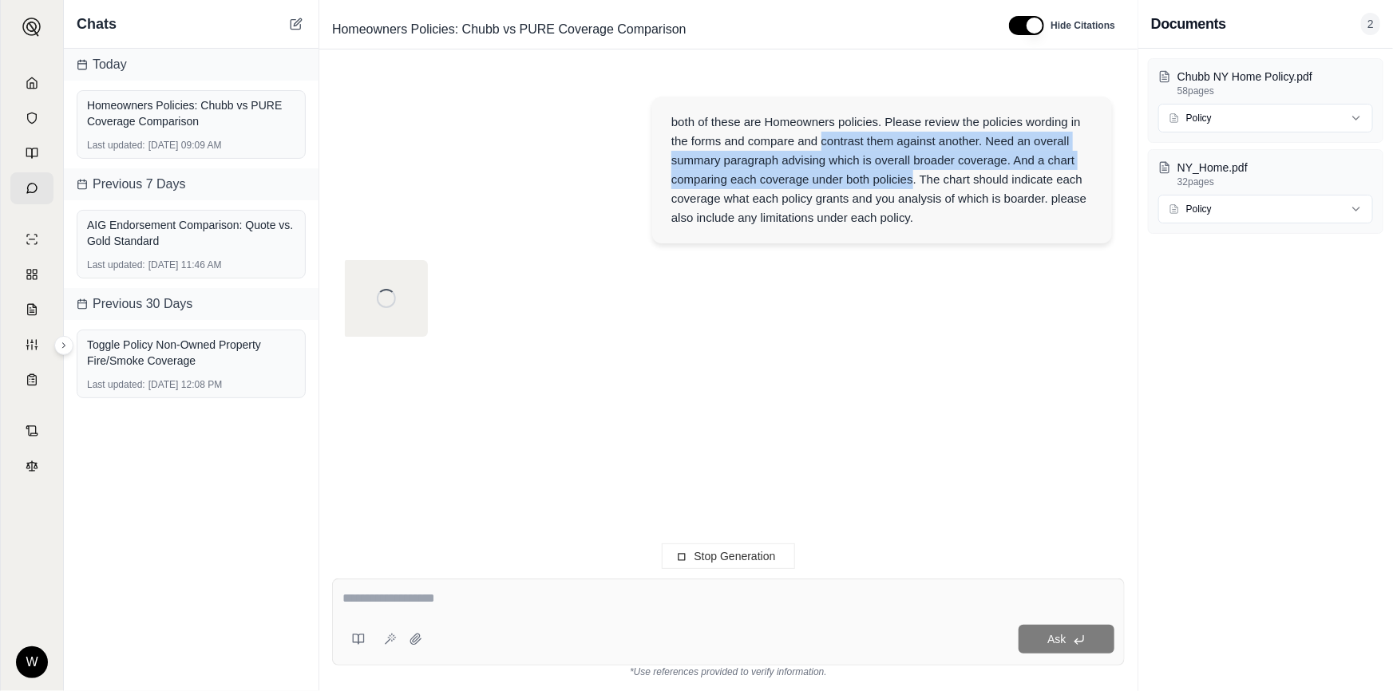
drag, startPoint x: 833, startPoint y: 136, endPoint x: 897, endPoint y: 186, distance: 80.8
click at [897, 186] on div "both of these are Homeowners policies. Please review the policies wording in th…" at bounding box center [881, 170] width 421 height 115
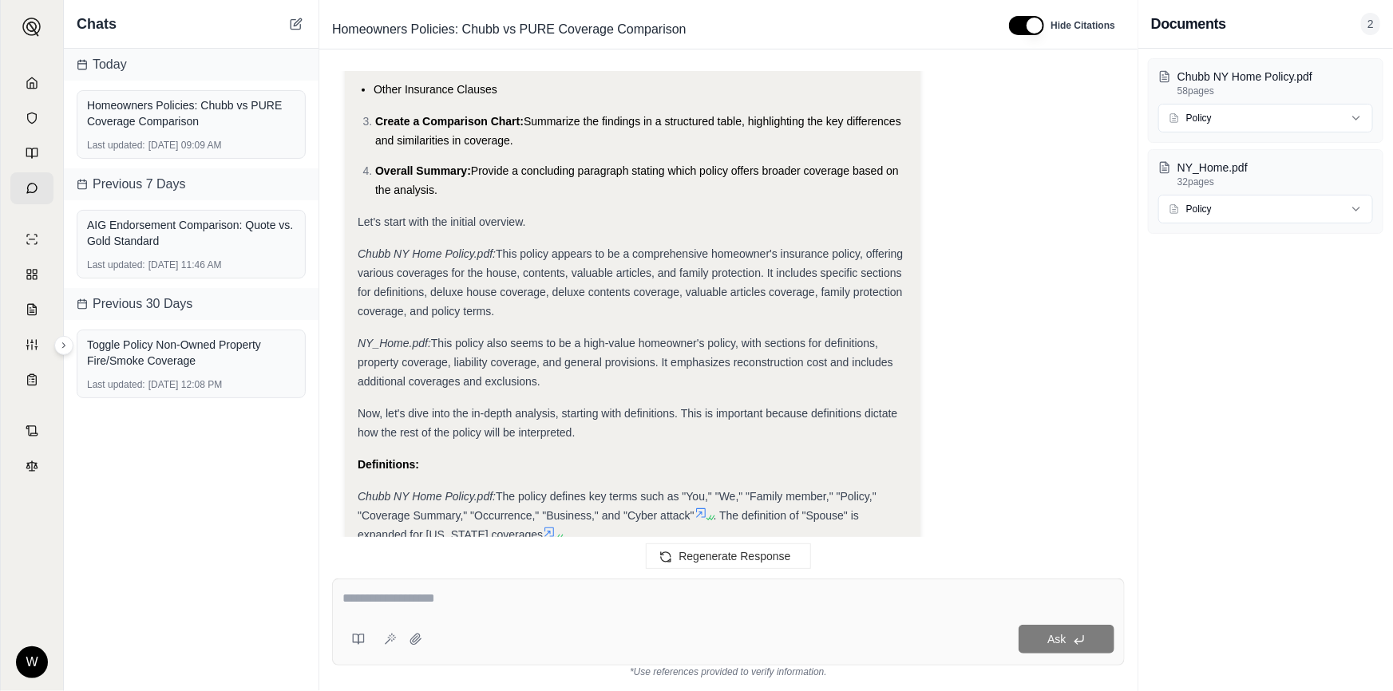
scroll to position [10262, 0]
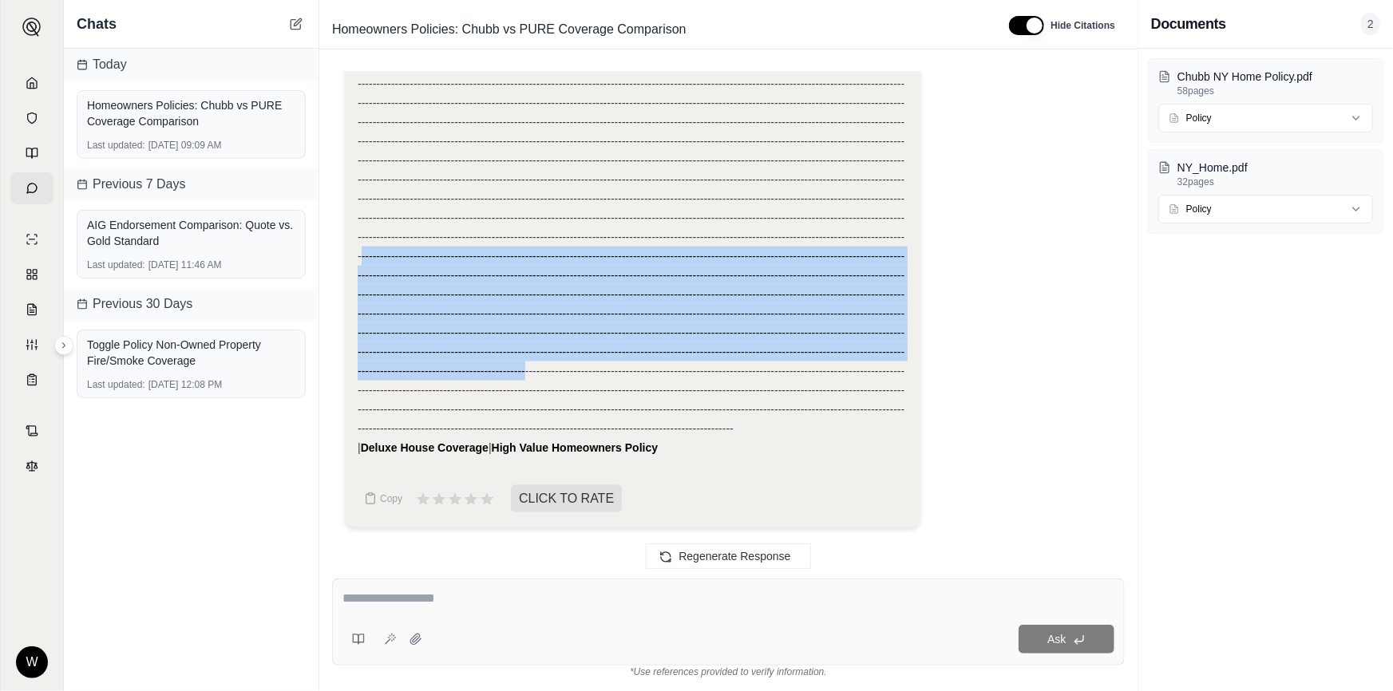
drag, startPoint x: 359, startPoint y: 253, endPoint x: 525, endPoint y: 365, distance: 200.1
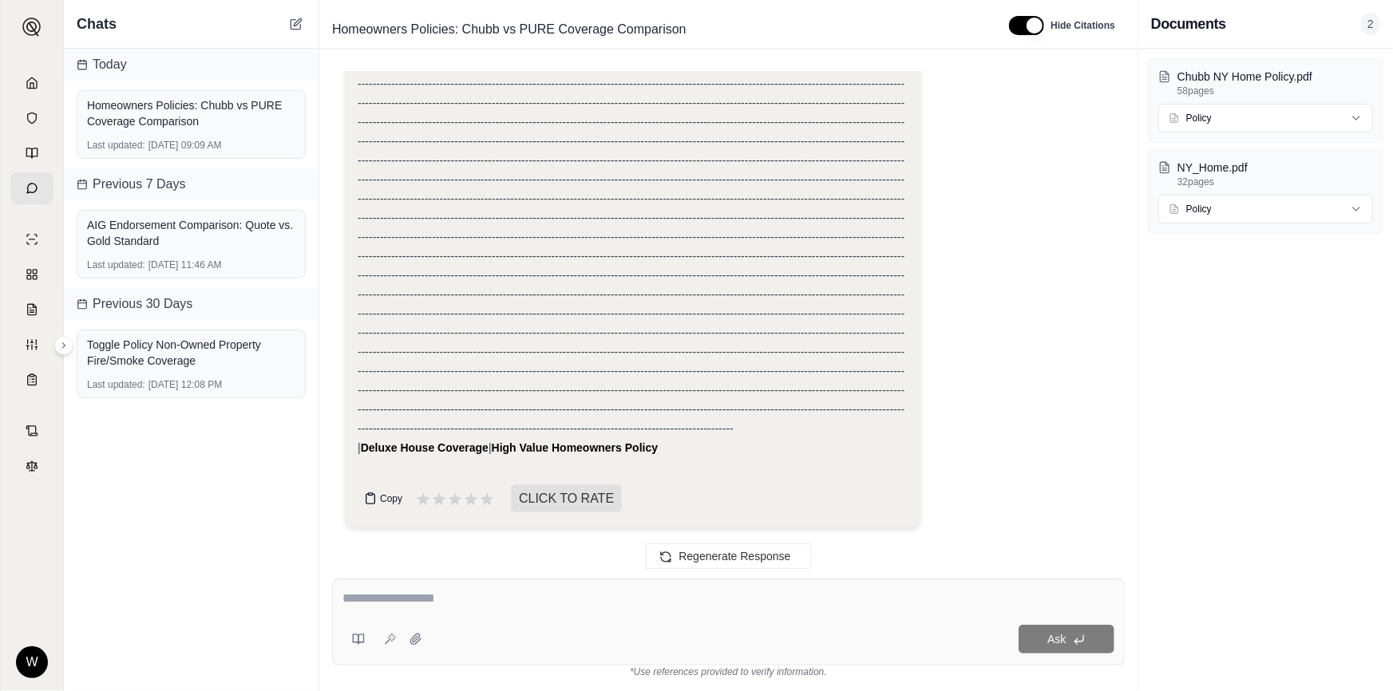
click at [384, 504] on span "Copy" at bounding box center [391, 498] width 22 height 13
click at [574, 599] on textarea at bounding box center [728, 598] width 772 height 19
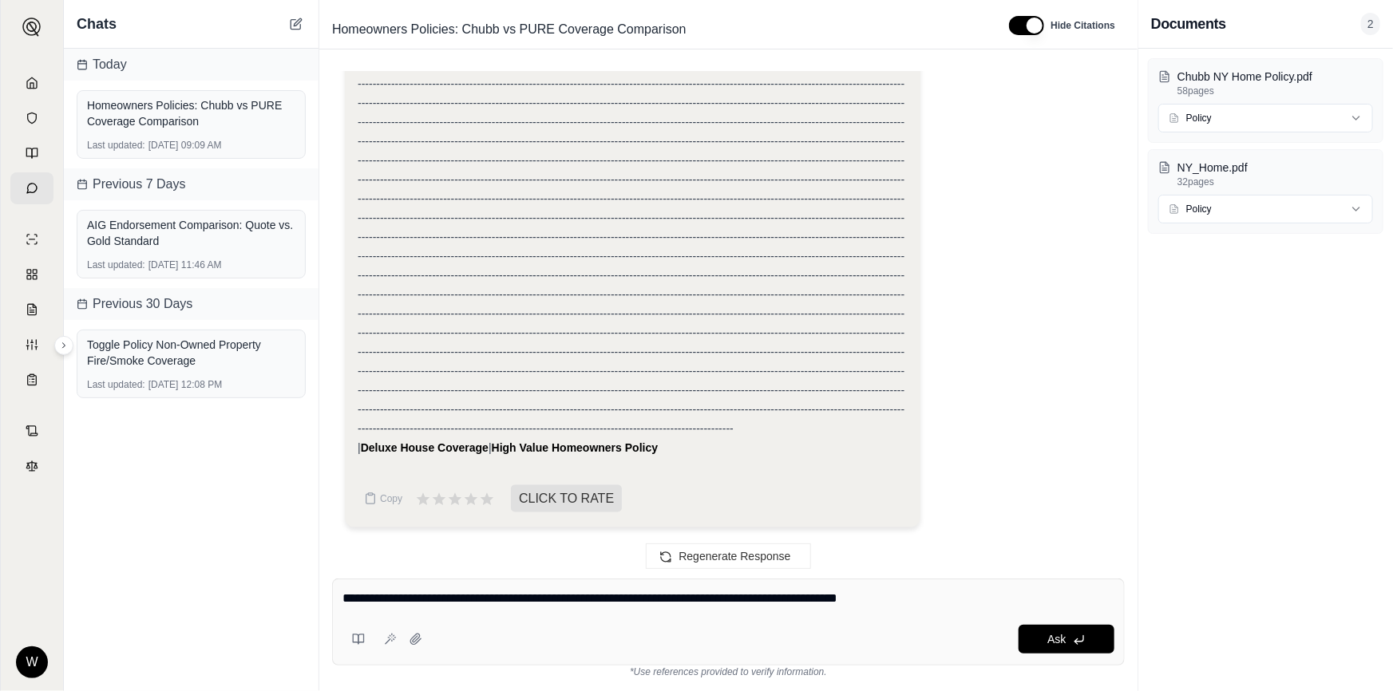
click at [581, 599] on textarea "**********" at bounding box center [728, 598] width 772 height 19
click at [1012, 599] on textarea "**********" at bounding box center [728, 598] width 772 height 19
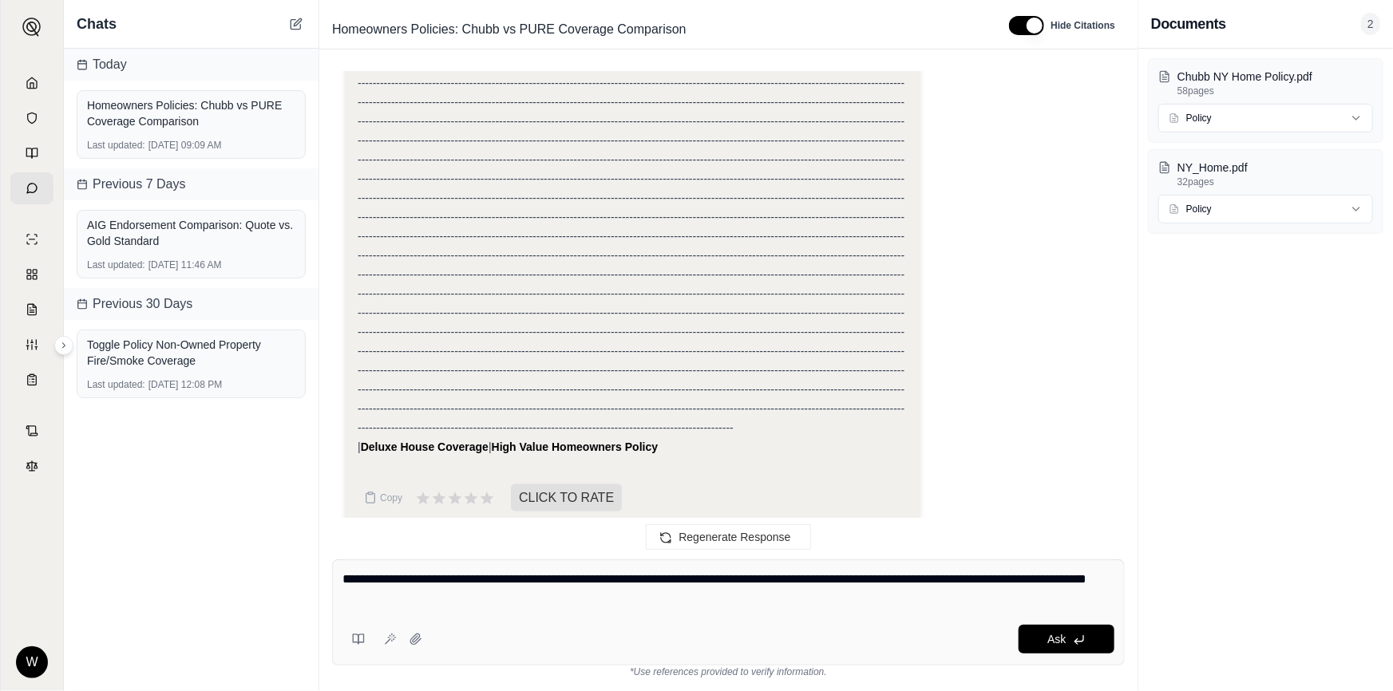
type textarea "**********"
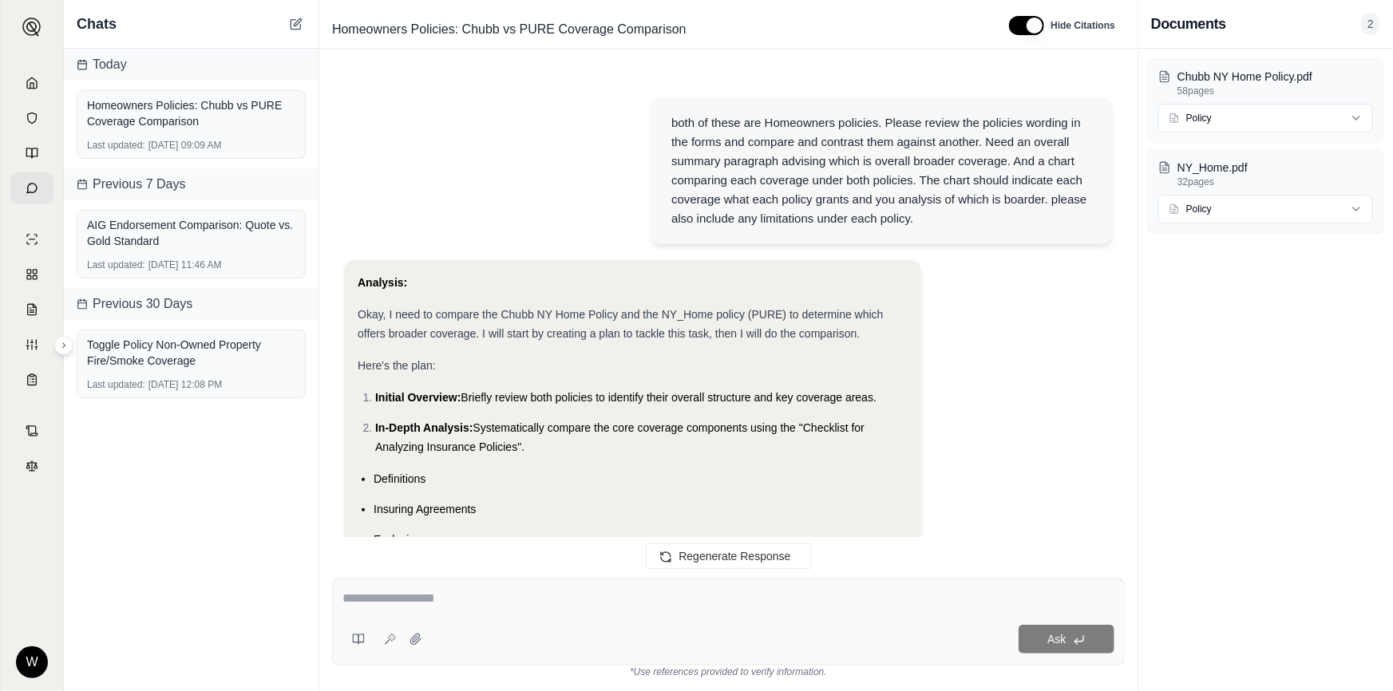
scroll to position [13694, 0]
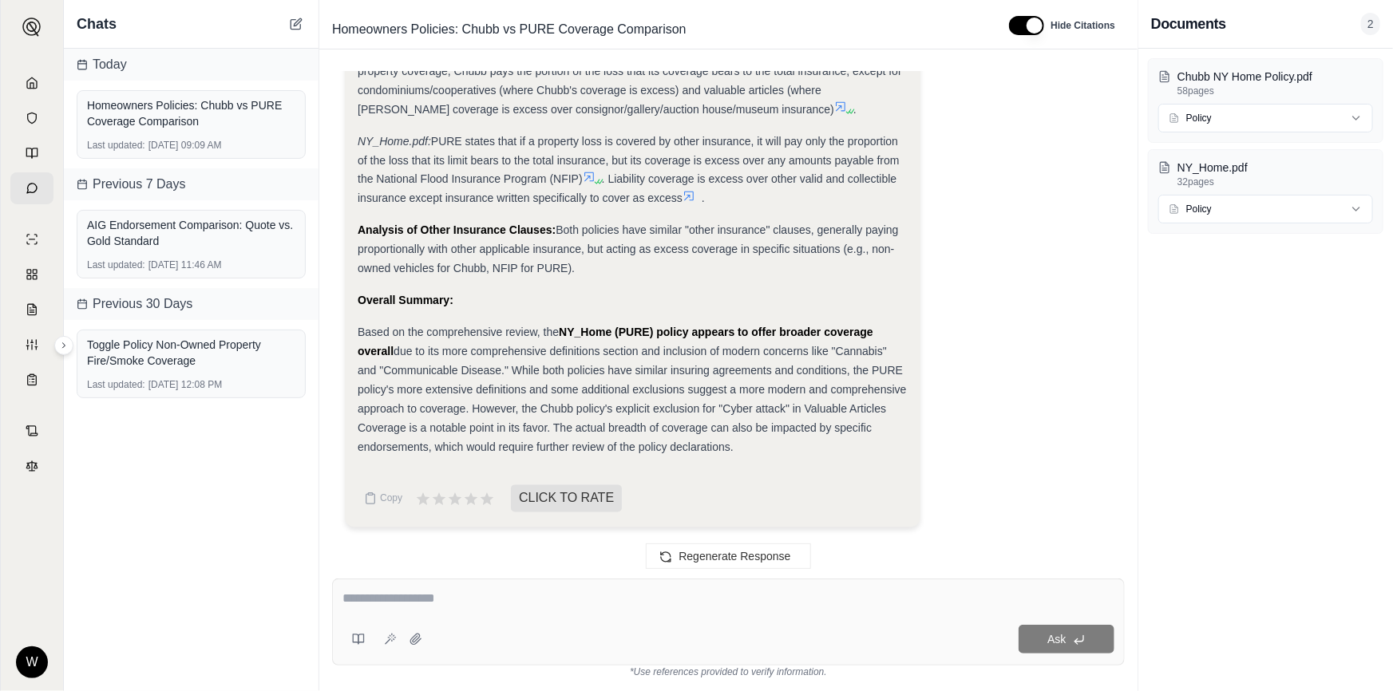
drag, startPoint x: 757, startPoint y: 456, endPoint x: 711, endPoint y: 444, distance: 46.8
click at [711, 444] on div "Based on the comprehensive review, the NY_Home (PURE) policy appears to offer b…" at bounding box center [633, 390] width 550 height 134
click at [711, 444] on span "due to its more comprehensive definitions section and inclusion of modern conce…" at bounding box center [632, 400] width 549 height 109
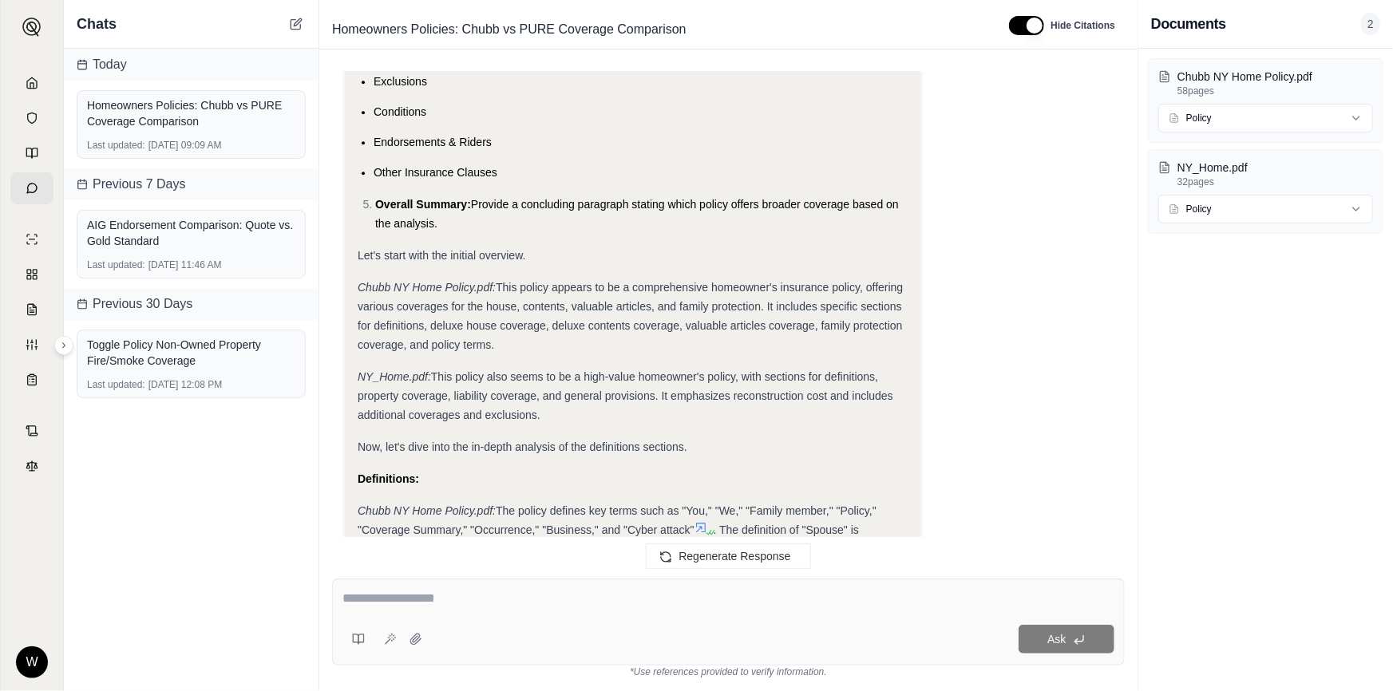
scroll to position [11239, 0]
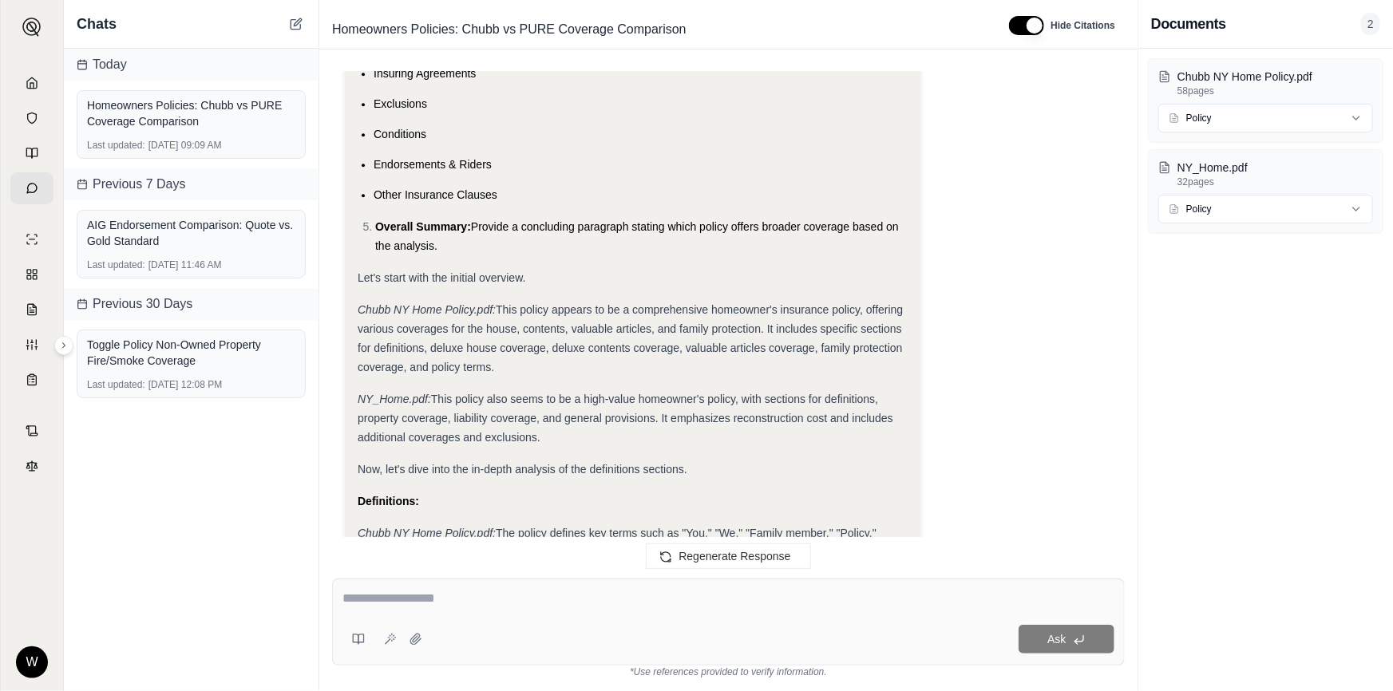
drag, startPoint x: 741, startPoint y: 458, endPoint x: 358, endPoint y: 280, distance: 421.6
copy div "Let's start with the initial overview. Chubb NY Home Policy.pdf: This policy ap…"
click at [723, 598] on textarea at bounding box center [728, 598] width 772 height 19
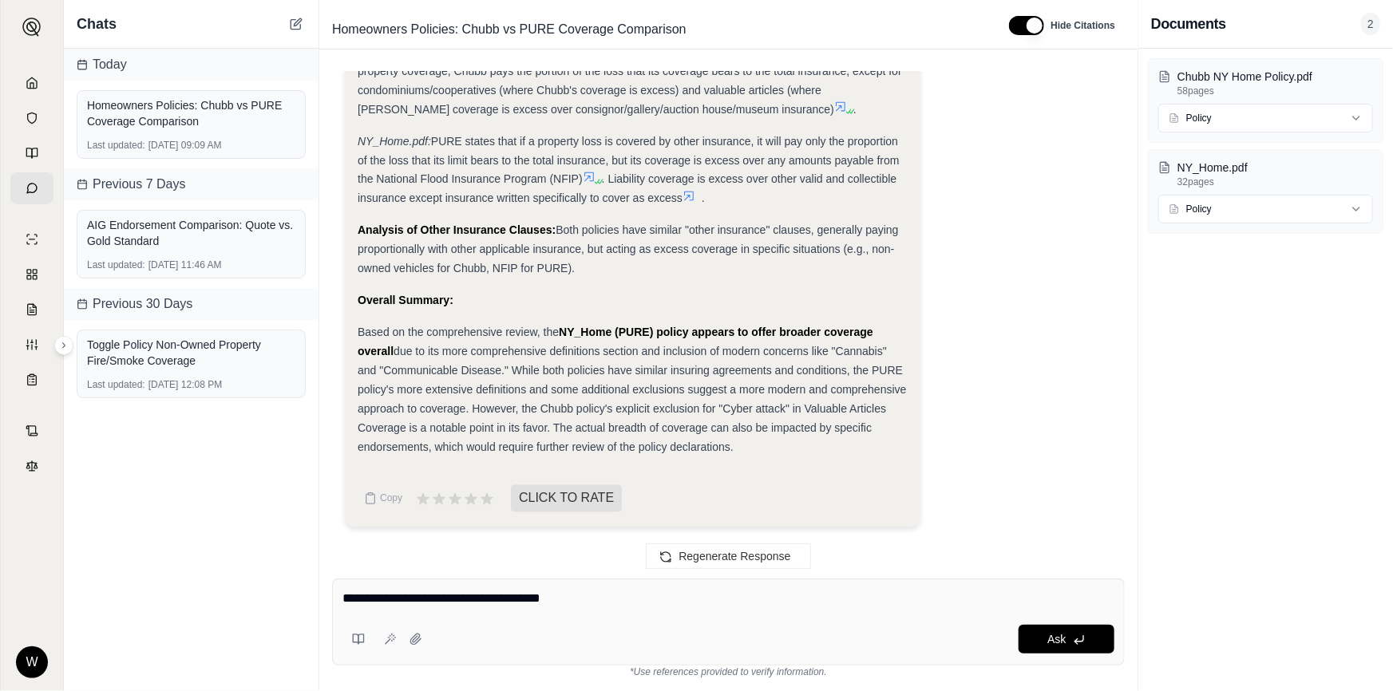
type textarea "**********"
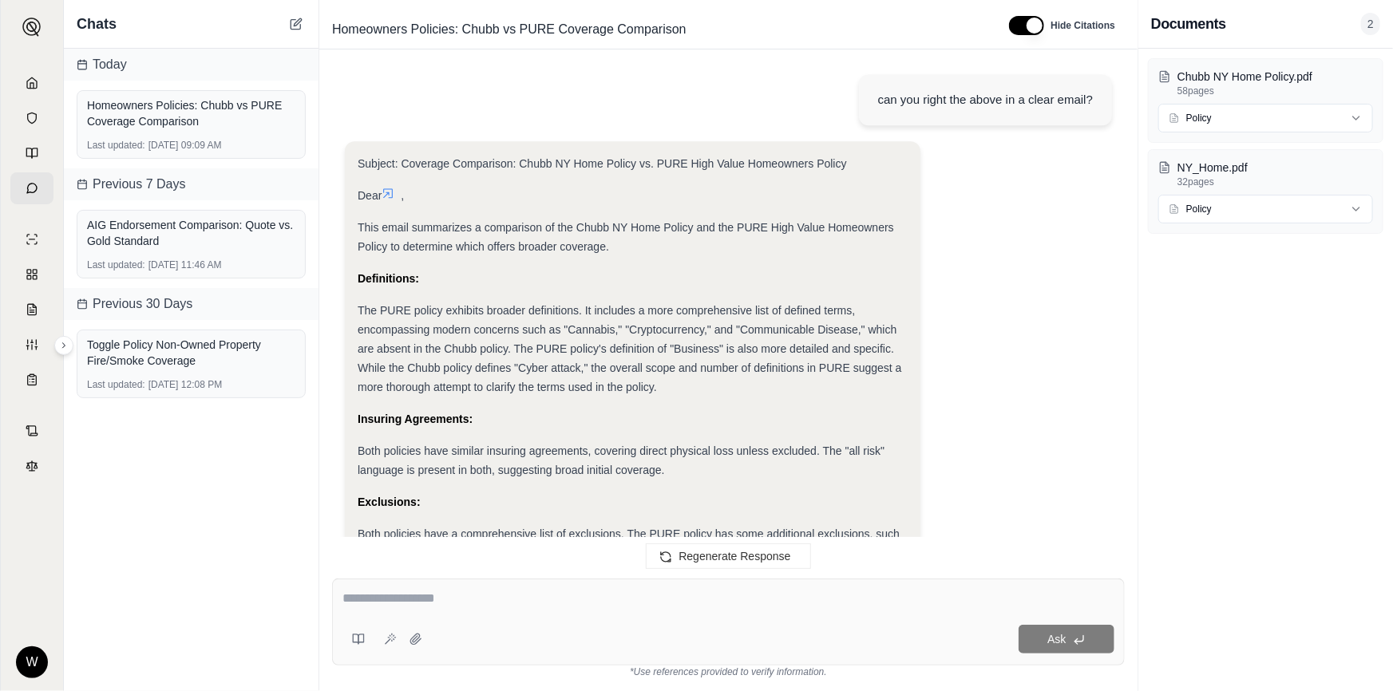
scroll to position [14897, 0]
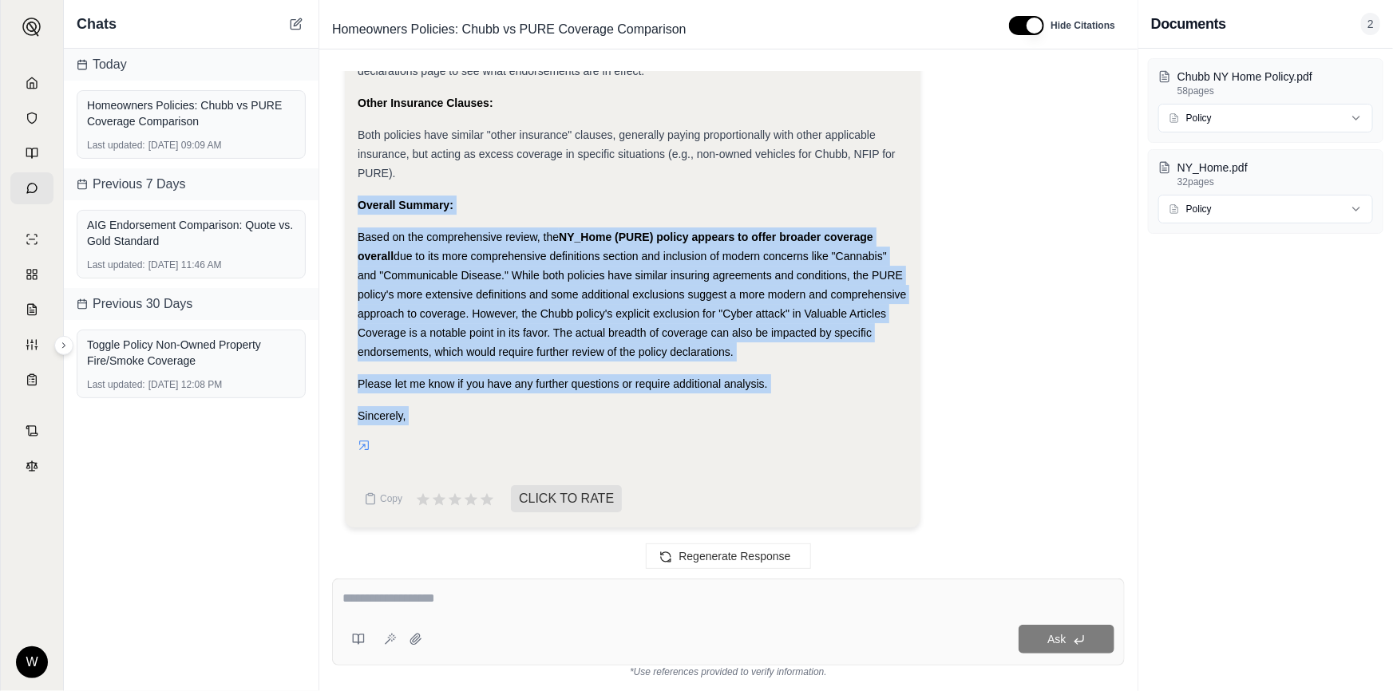
drag, startPoint x: 364, startPoint y: 200, endPoint x: 613, endPoint y: 427, distance: 336.7
drag, startPoint x: 501, startPoint y: 417, endPoint x: 449, endPoint y: 422, distance: 52.1
click at [500, 417] on div "Sincerely," at bounding box center [633, 415] width 550 height 19
click at [438, 421] on div "Sincerely," at bounding box center [633, 415] width 550 height 19
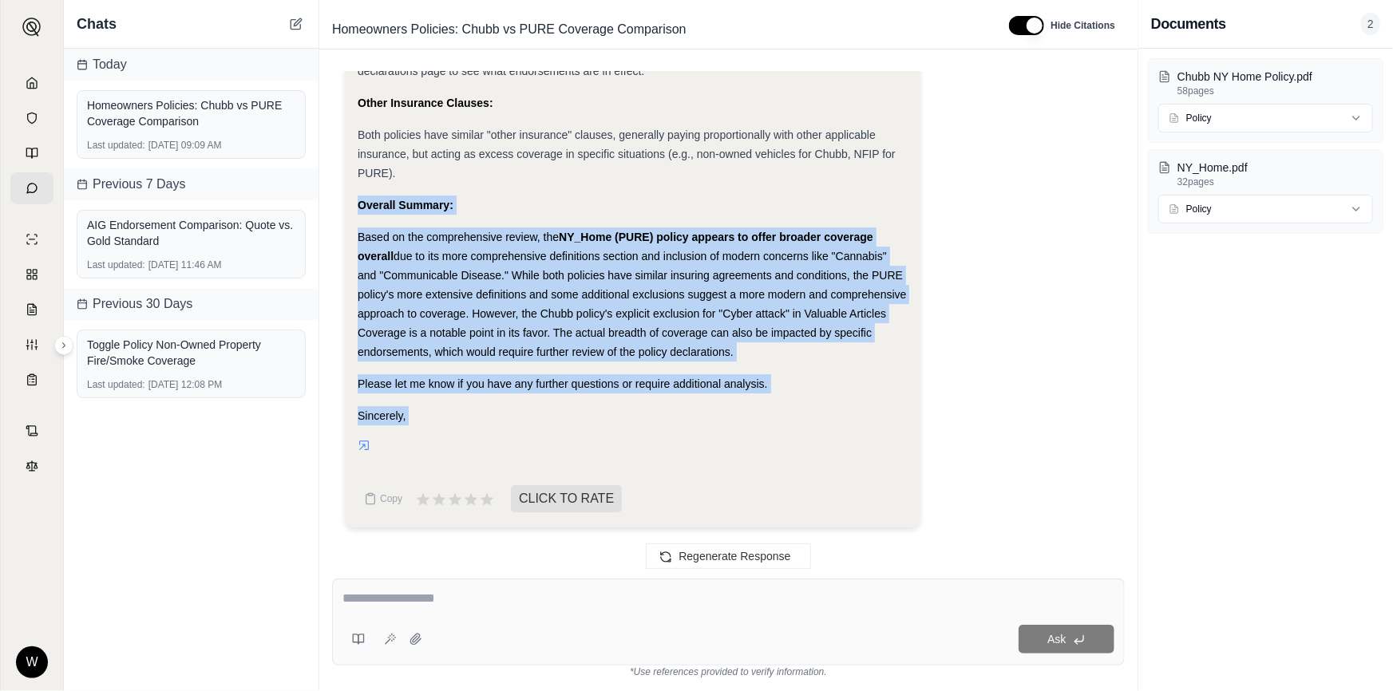
click at [406, 419] on div "Sincerely," at bounding box center [633, 415] width 550 height 19
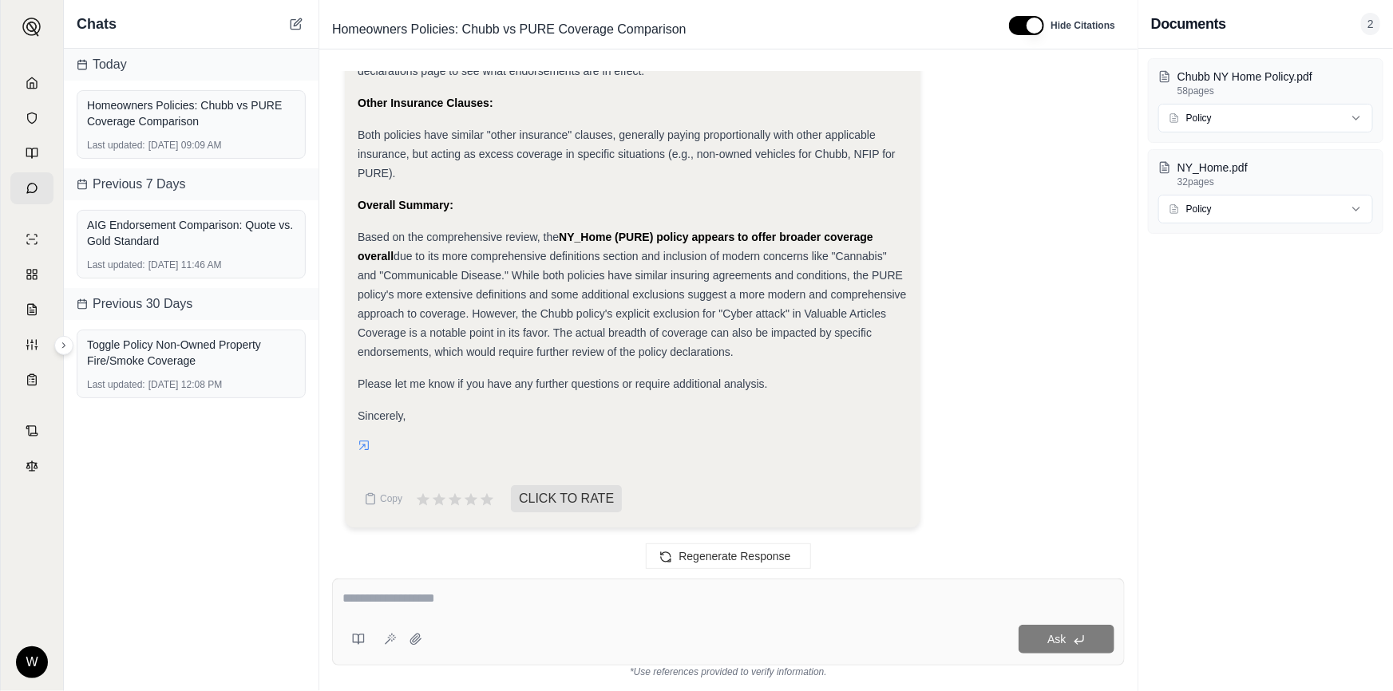
click at [403, 416] on span "Sincerely," at bounding box center [382, 415] width 48 height 13
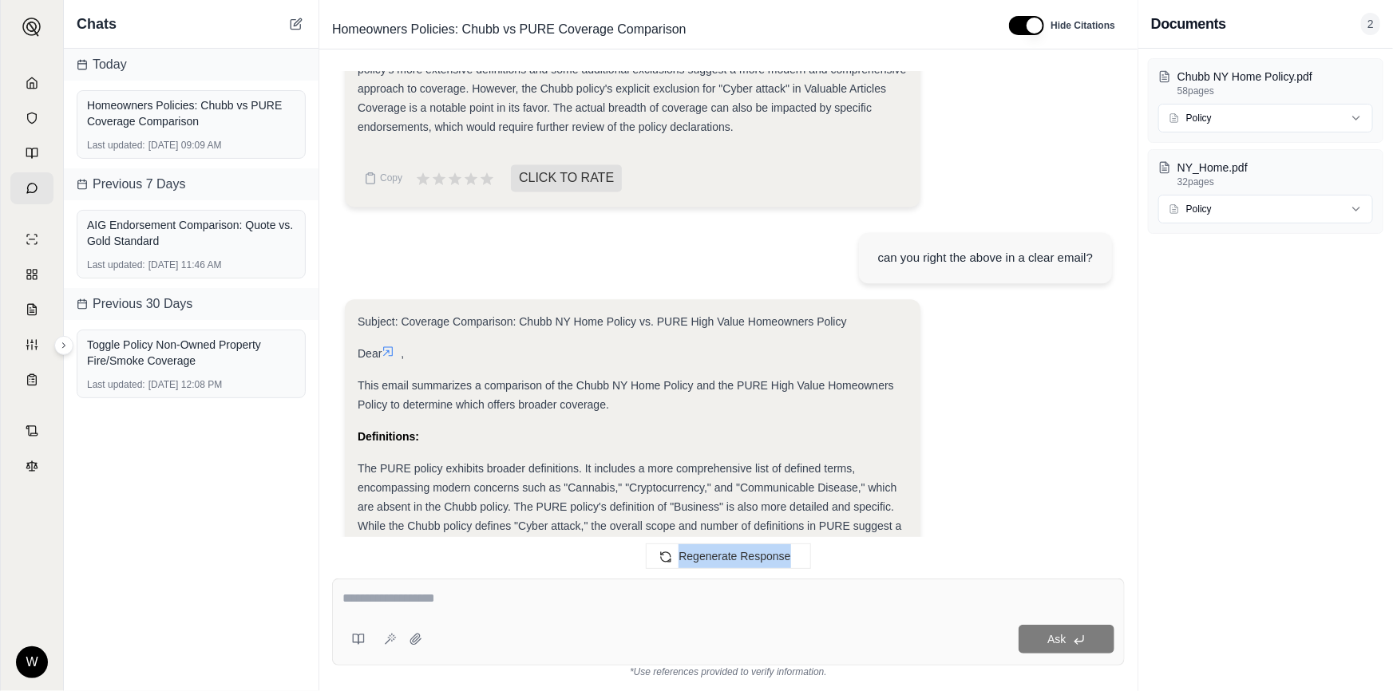
scroll to position [14178, 0]
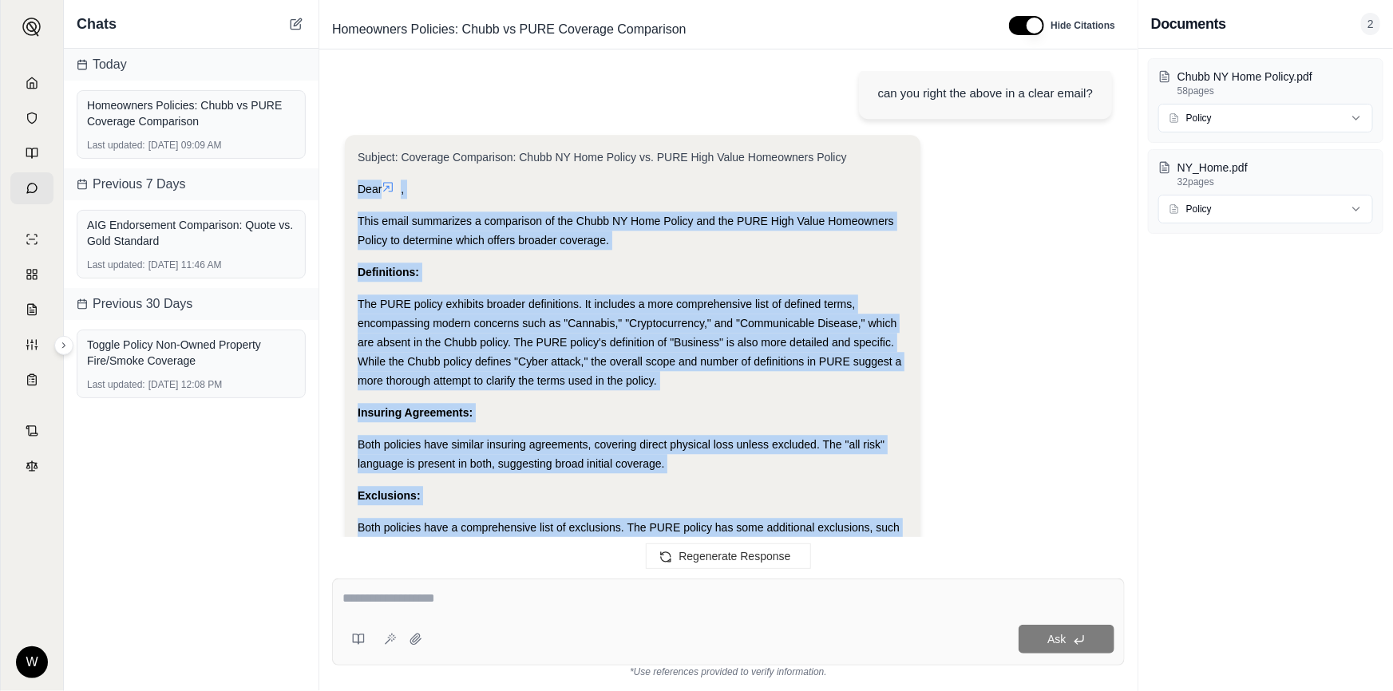
drag, startPoint x: 406, startPoint y: 417, endPoint x: 352, endPoint y: 194, distance: 229.9
click at [352, 194] on div "Subject: Coverage Comparison: Chubb NY Home Policy vs. PURE High Value Homeowne…" at bounding box center [632, 690] width 575 height 1111
copy div "Dear , This email summarizes a comparison of the Chubb NY Home Policy and the P…"
